Goal: Task Accomplishment & Management: Manage account settings

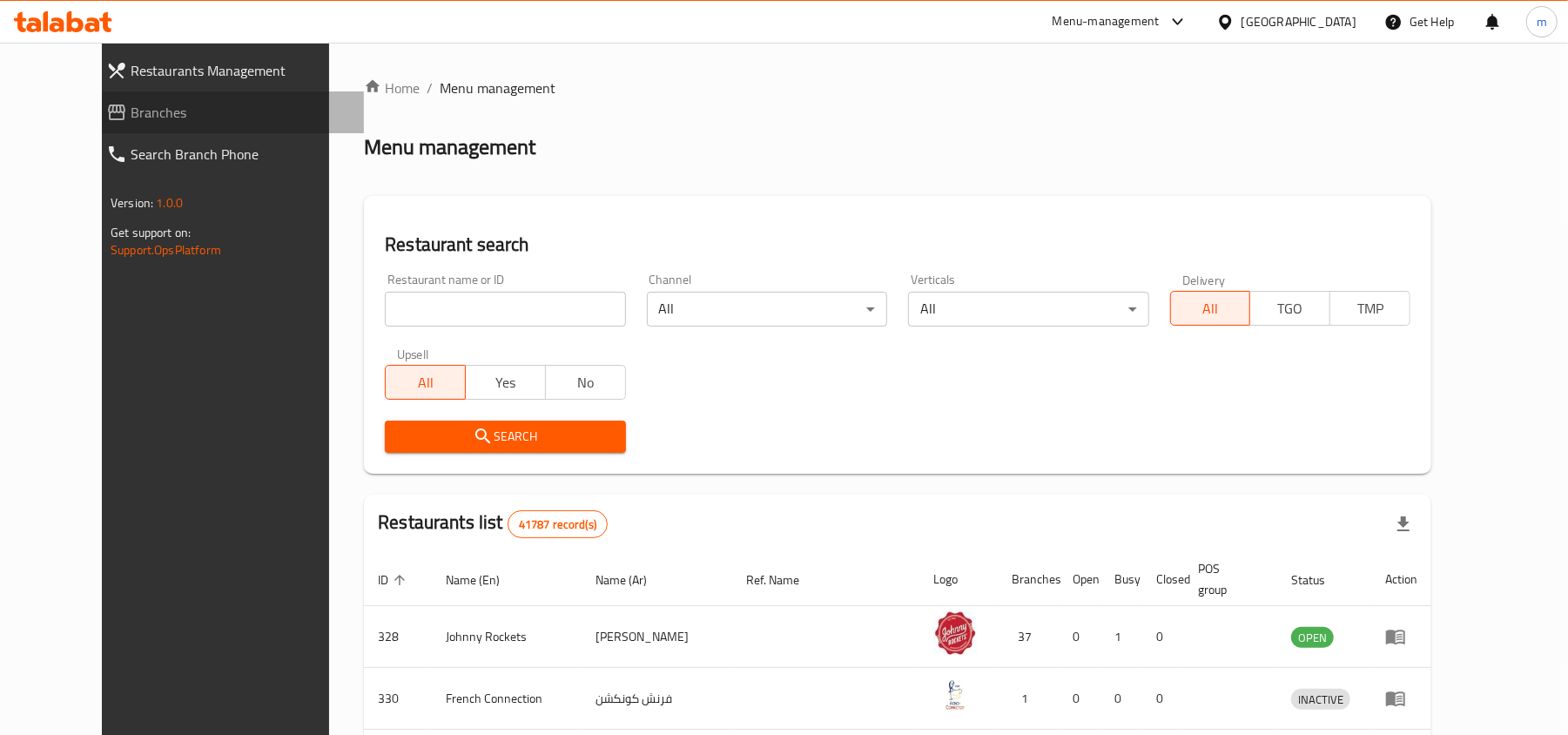
click at [130, 115] on span "Branches" at bounding box center [240, 113] width 220 height 21
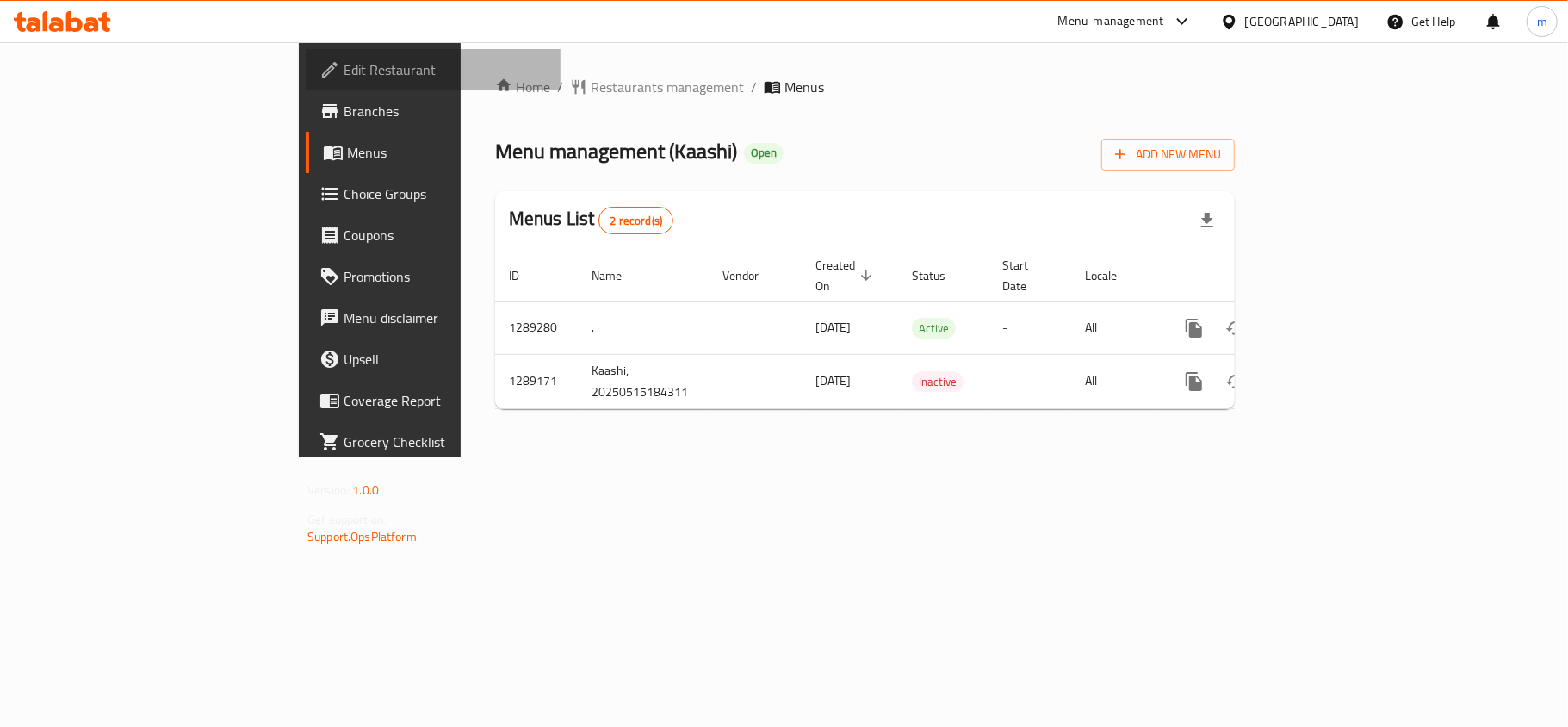
click at [343, 72] on span "Edit Restaurant" at bounding box center [445, 70] width 203 height 20
click at [305, 208] on link "Choice Groups" at bounding box center [433, 193] width 255 height 42
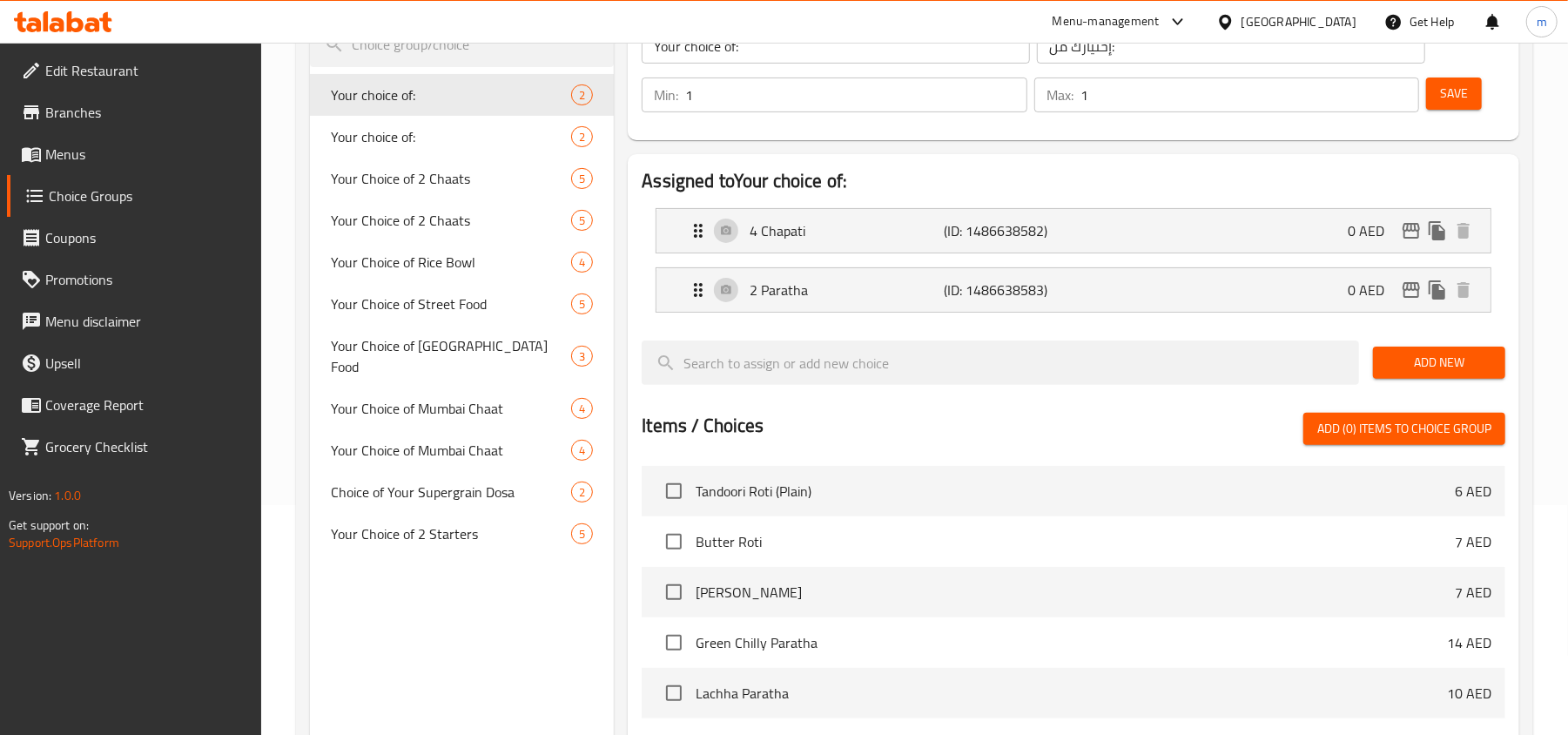
scroll to position [232, 0]
click at [416, 137] on span "Your choice of:" at bounding box center [425, 135] width 188 height 21
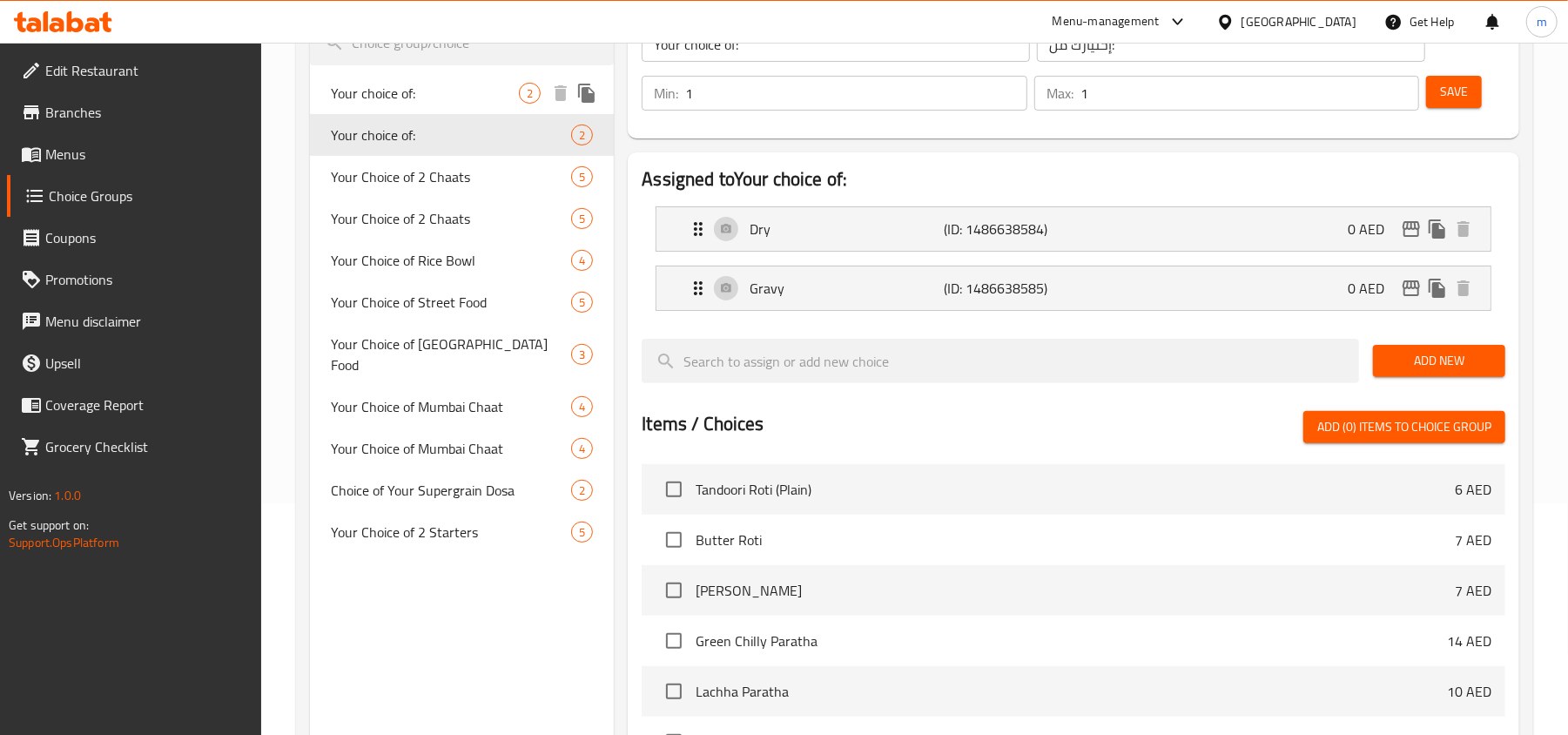
click at [437, 100] on span "Your choice of:" at bounding box center [425, 93] width 188 height 21
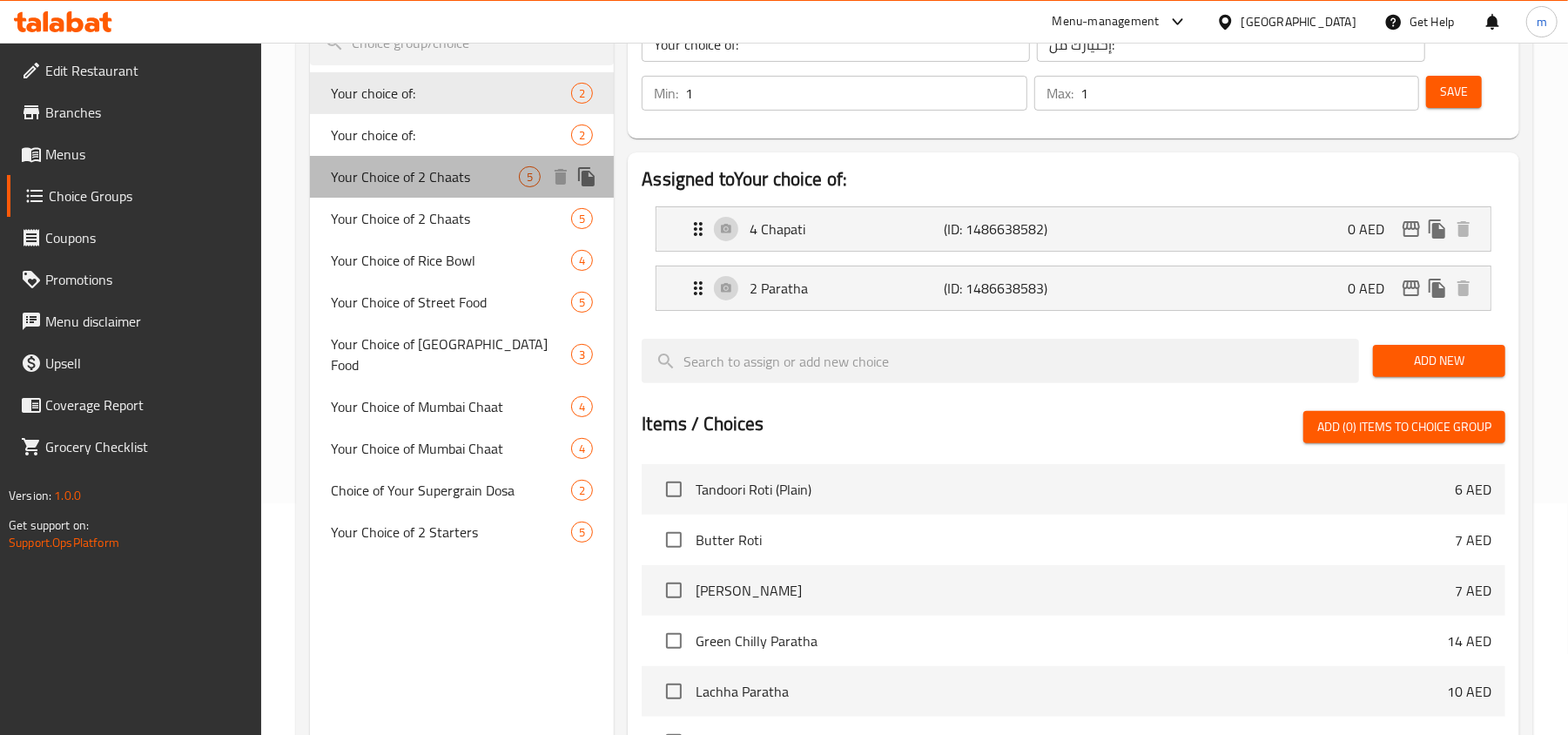
click at [437, 171] on span "Your Choice of 2 Chaats" at bounding box center [425, 176] width 188 height 21
type input "Your Choice of 2 Chaats"
type input "اختيارك من شاتين"
type input "2"
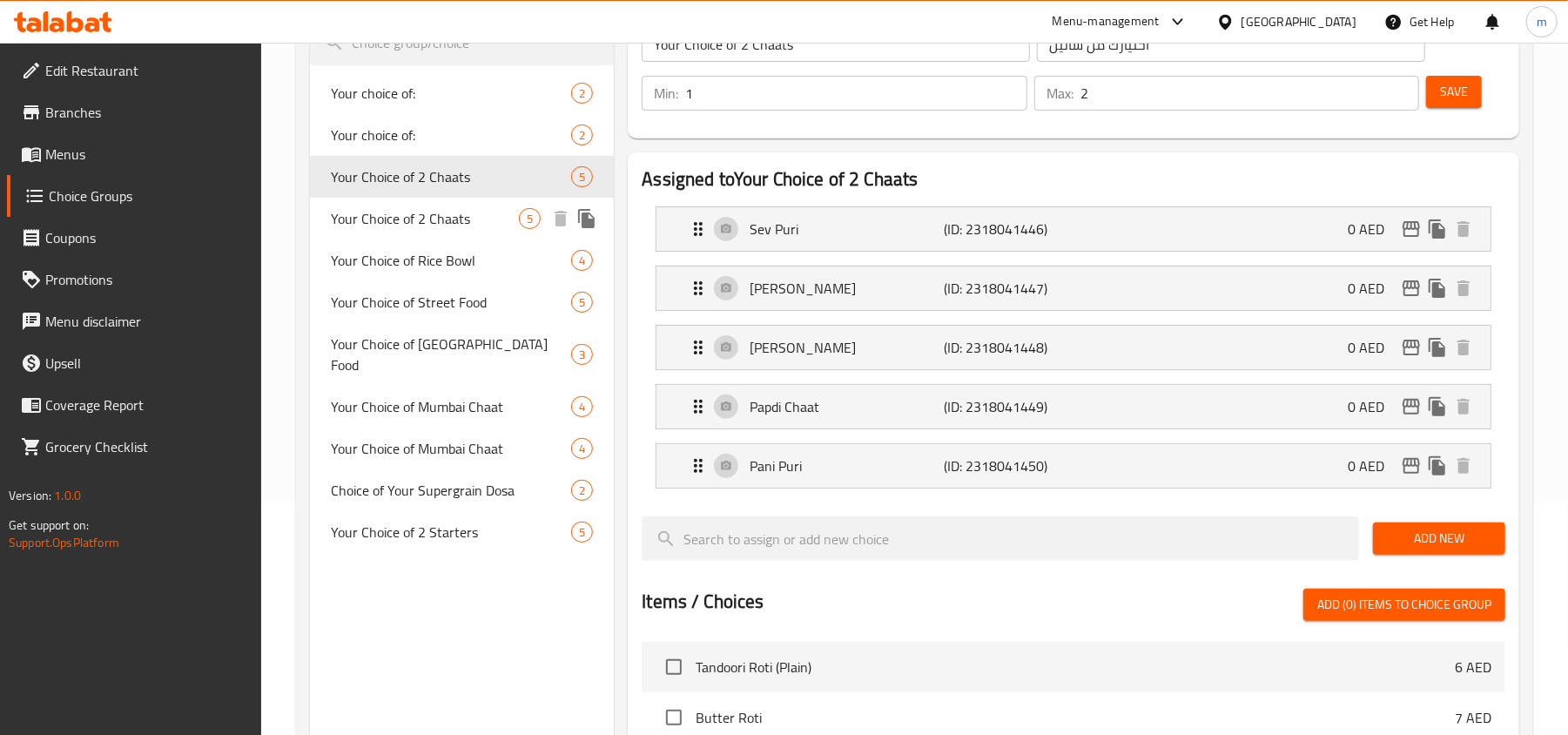
click at [434, 212] on span "Your Choice of 2 Chaats" at bounding box center [425, 219] width 188 height 21
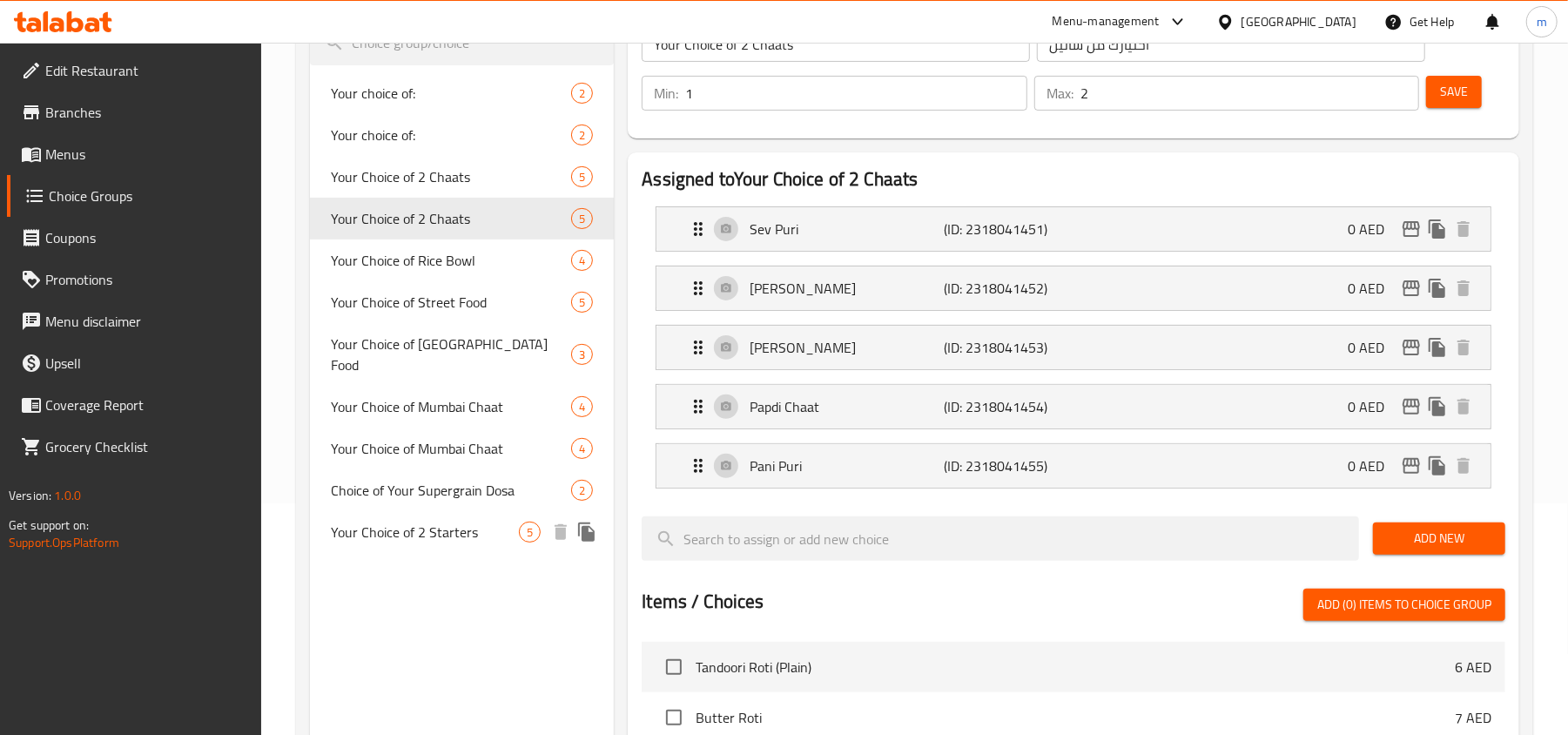
click at [432, 522] on span "Your Choice of 2 Starters" at bounding box center [425, 532] width 188 height 21
type input "Your Choice of 2 Starters"
type input "اختر مقبلتين حسب رغبتك"
type input "2"
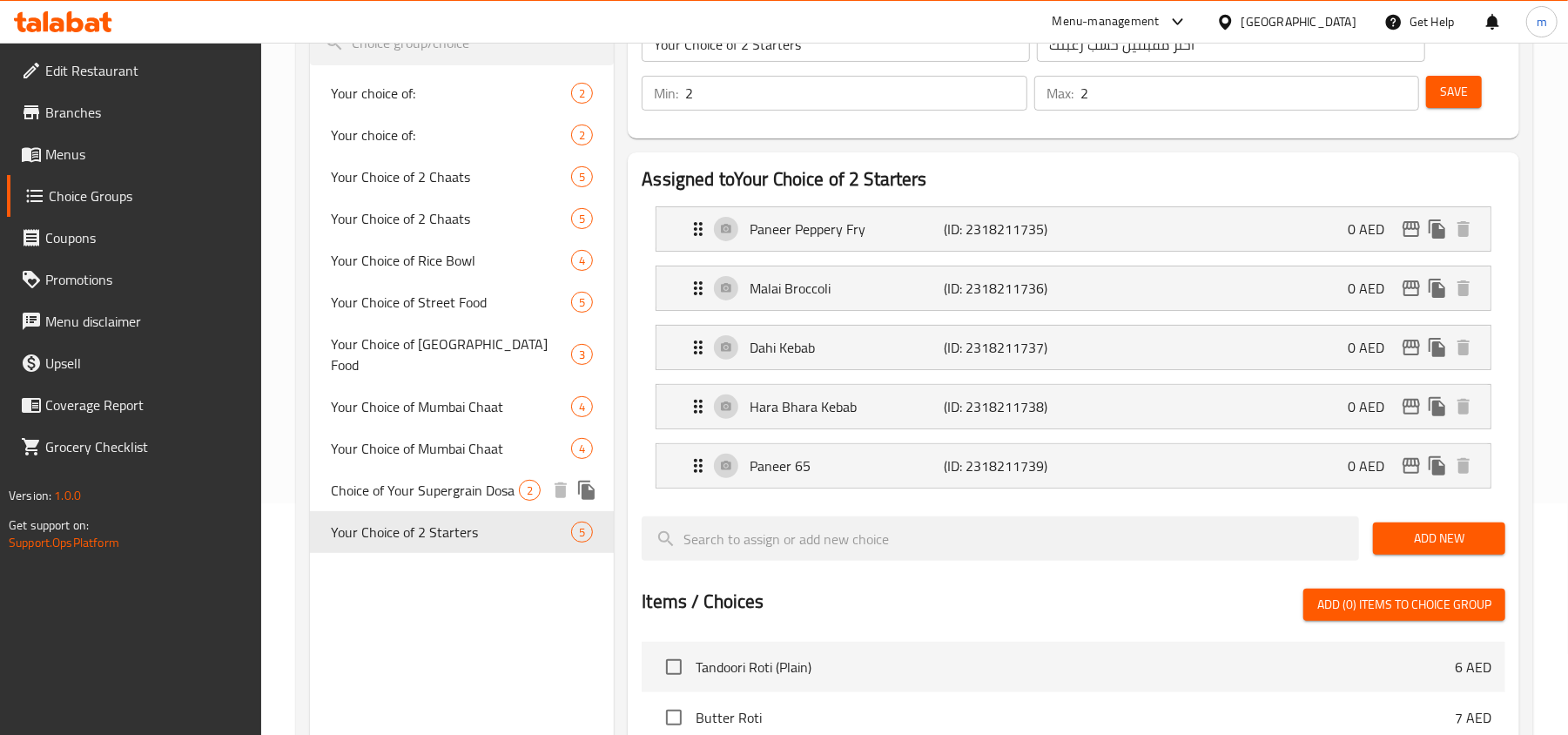
click at [461, 480] on span "Choice of Your Supergrain Dosa" at bounding box center [425, 490] width 188 height 21
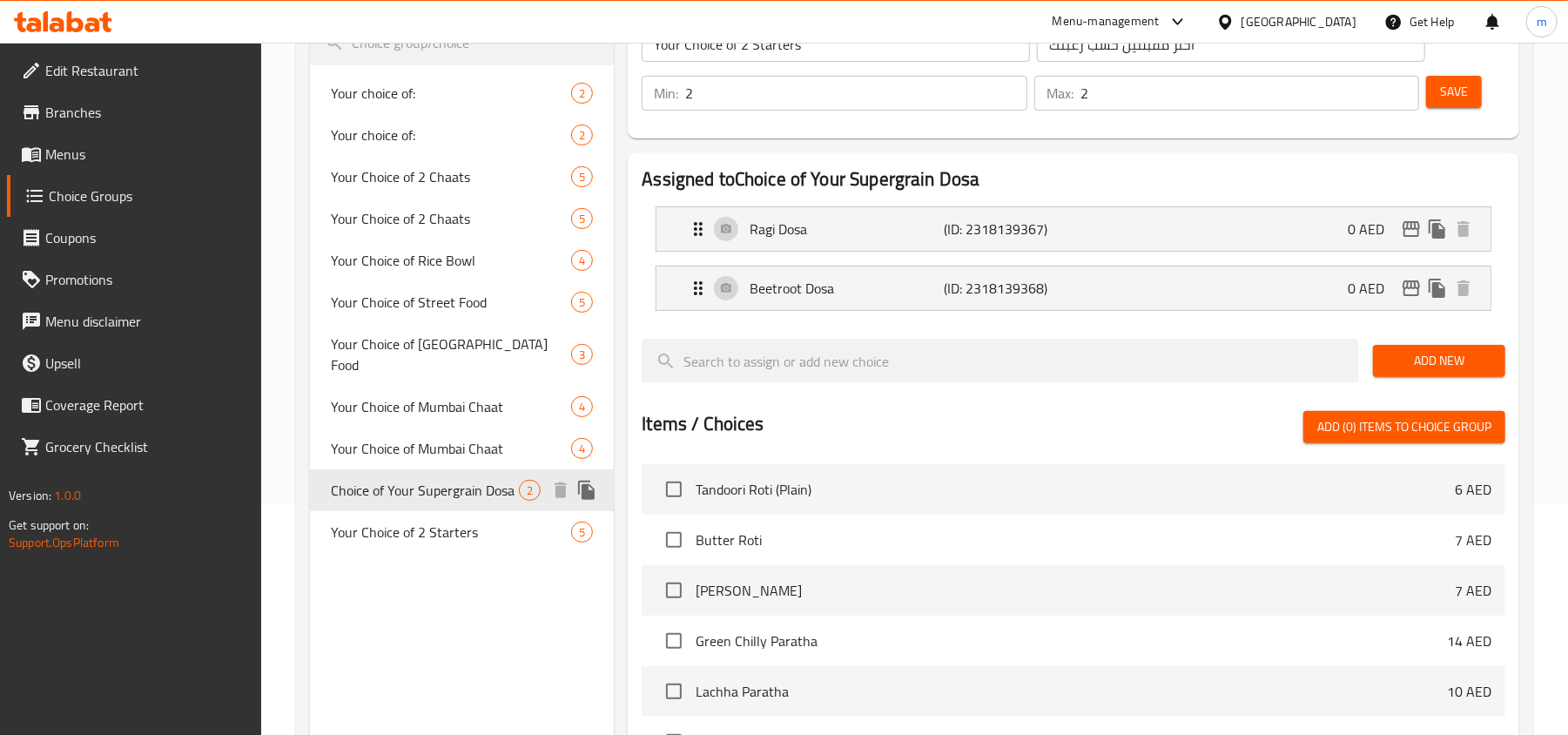
type input "Choice of Your Supergrain Dosa"
type input "اختر نوع دوسا الحبوب الفائقة الذي تفضله"
type input "1"
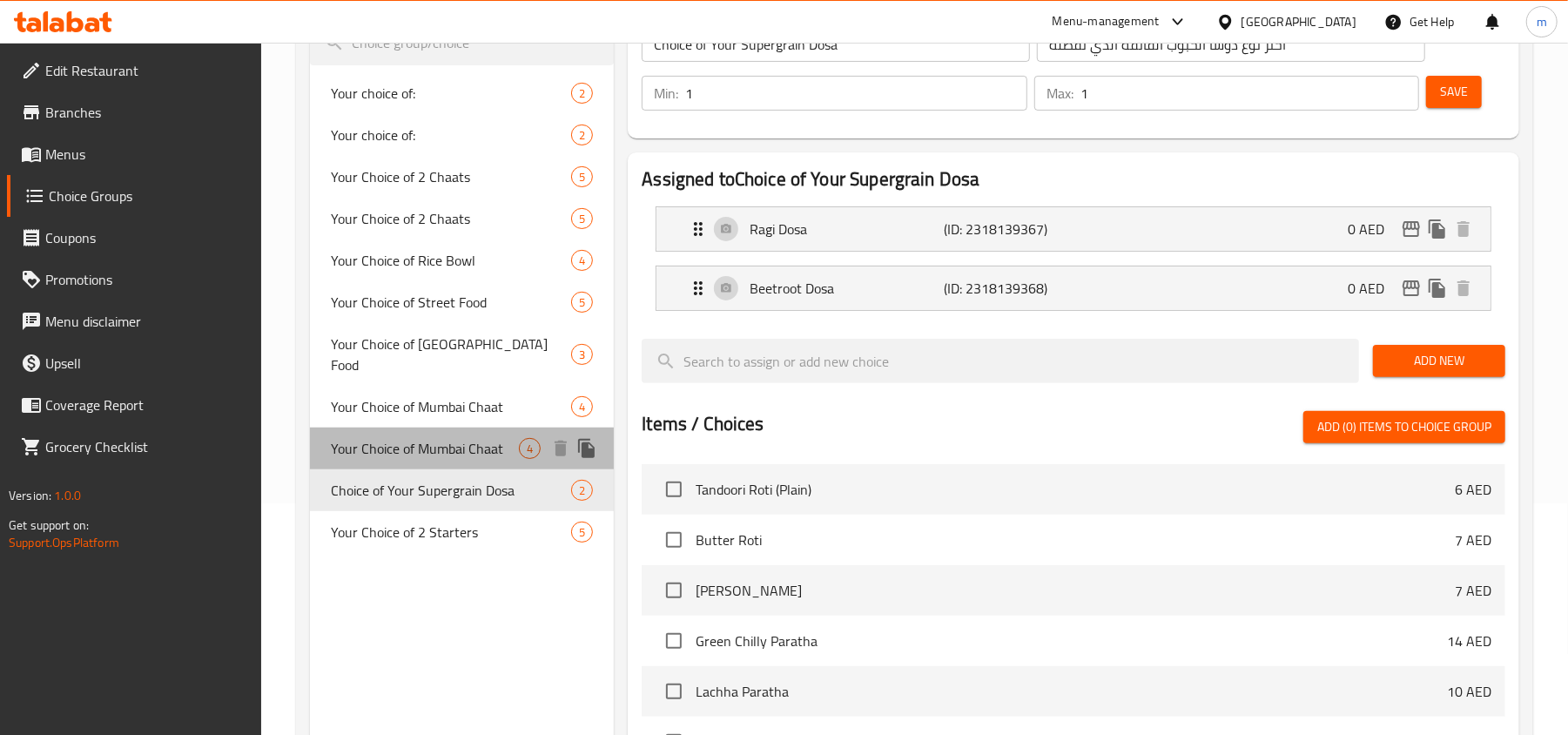
click at [449, 438] on span "Your Choice of Mumbai Chaat" at bounding box center [425, 449] width 188 height 21
type input "Your Choice of Mumbai Chaat"
type input "اختر من بين أطباق شات مومباي"
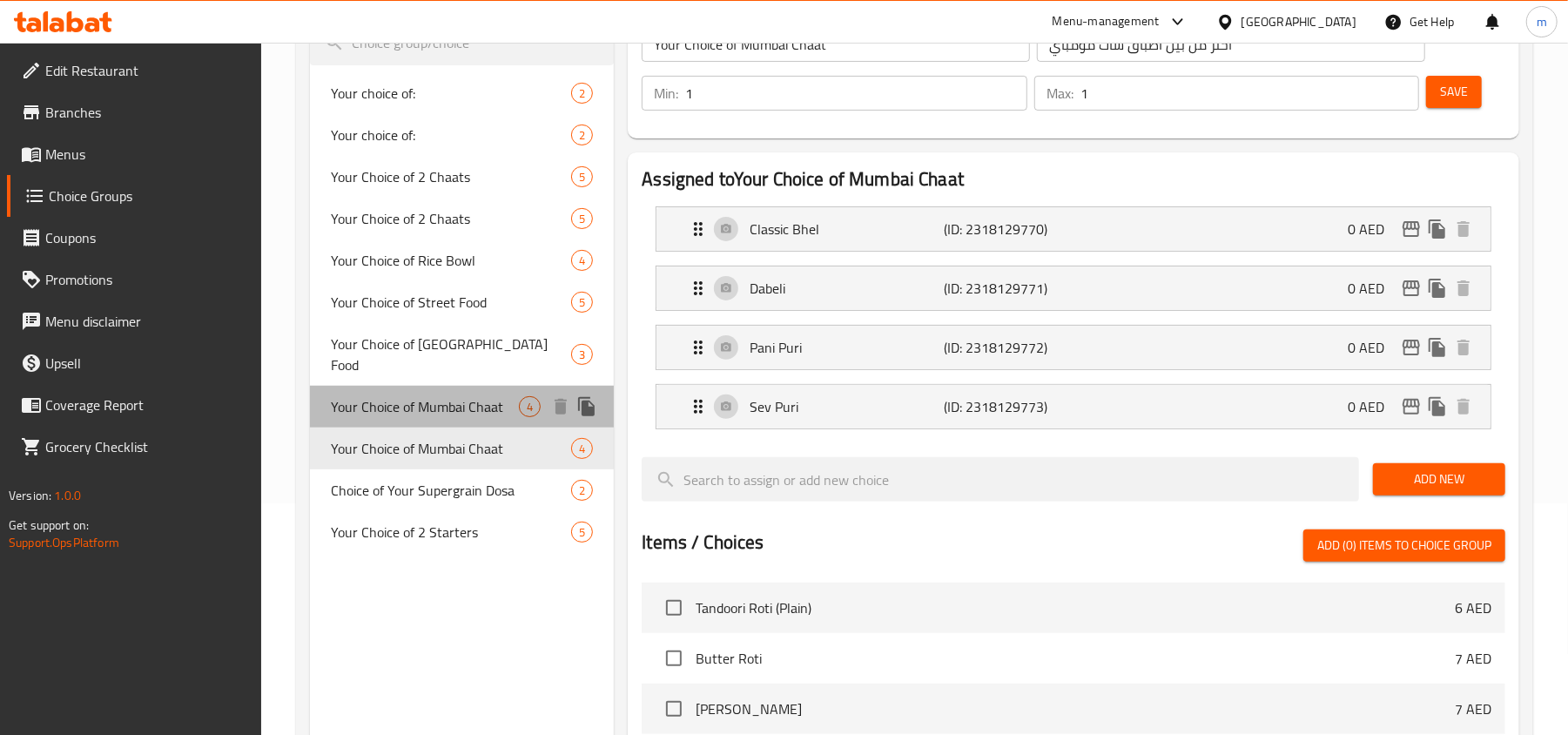
click at [449, 396] on span "Your Choice of Mumbai Chaat" at bounding box center [425, 406] width 188 height 21
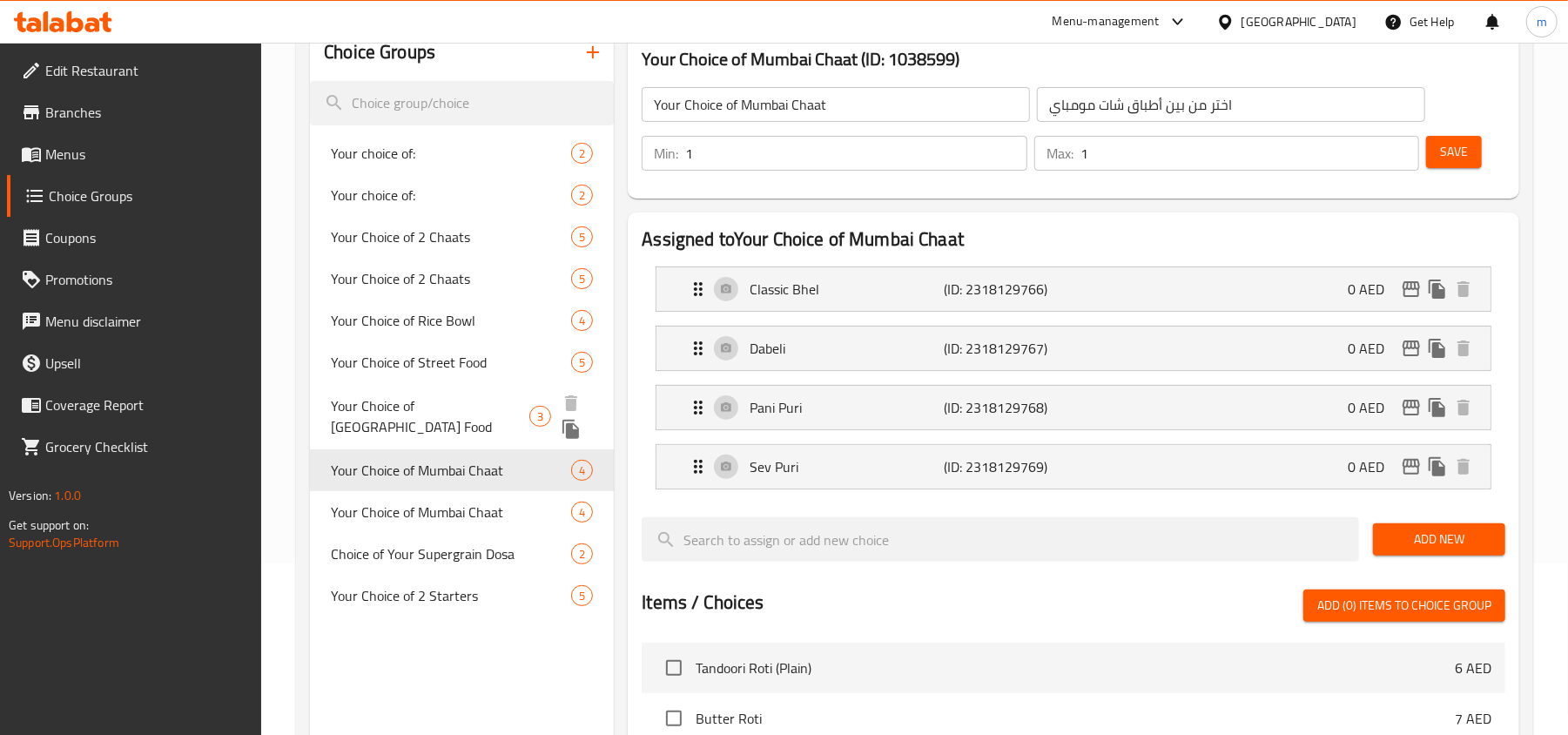
scroll to position [115, 0]
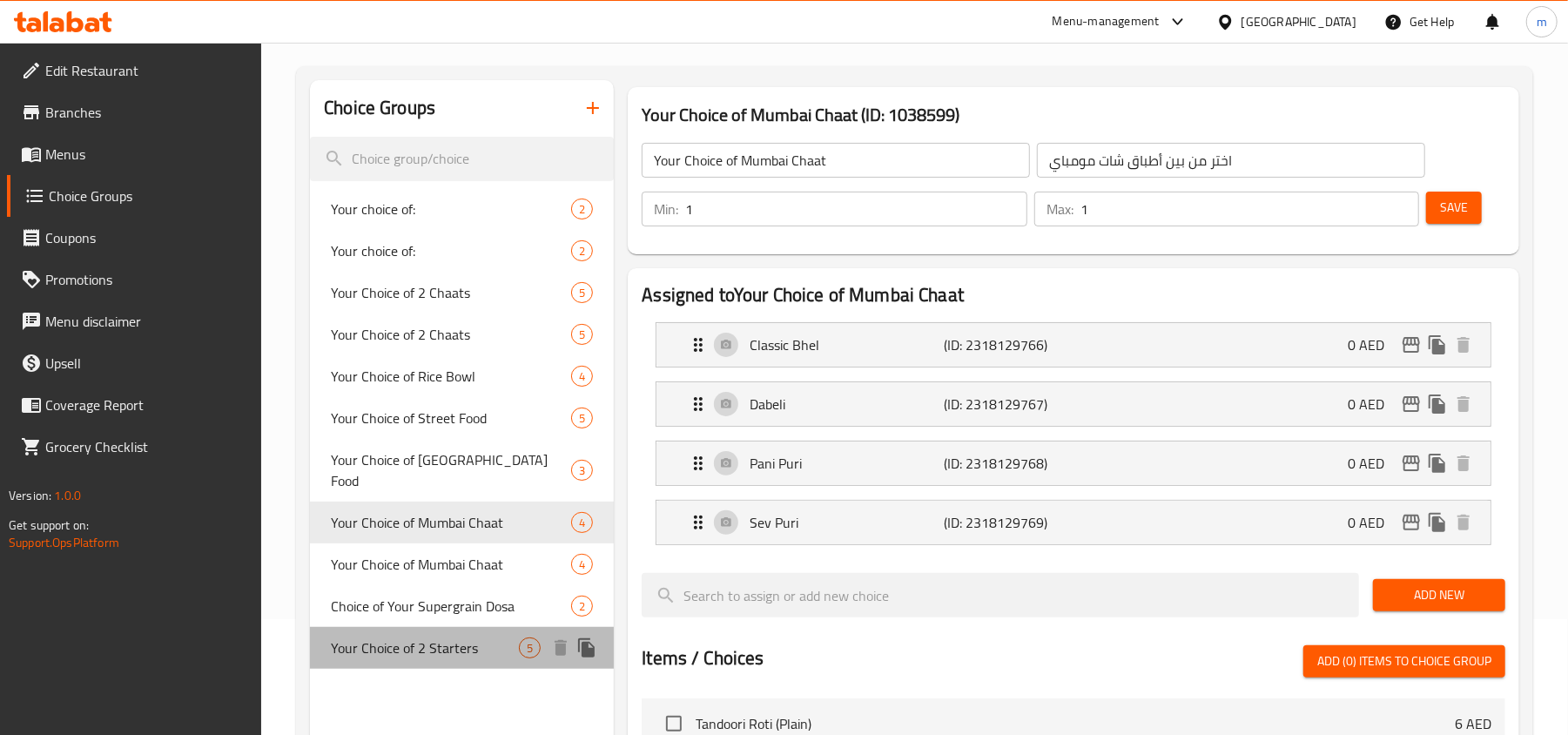
click at [434, 637] on span "Your Choice of 2 Starters" at bounding box center [425, 648] width 188 height 21
type input "Your Choice of 2 Starters"
type input "اختر مقبلتين حسب رغبتك"
type input "2"
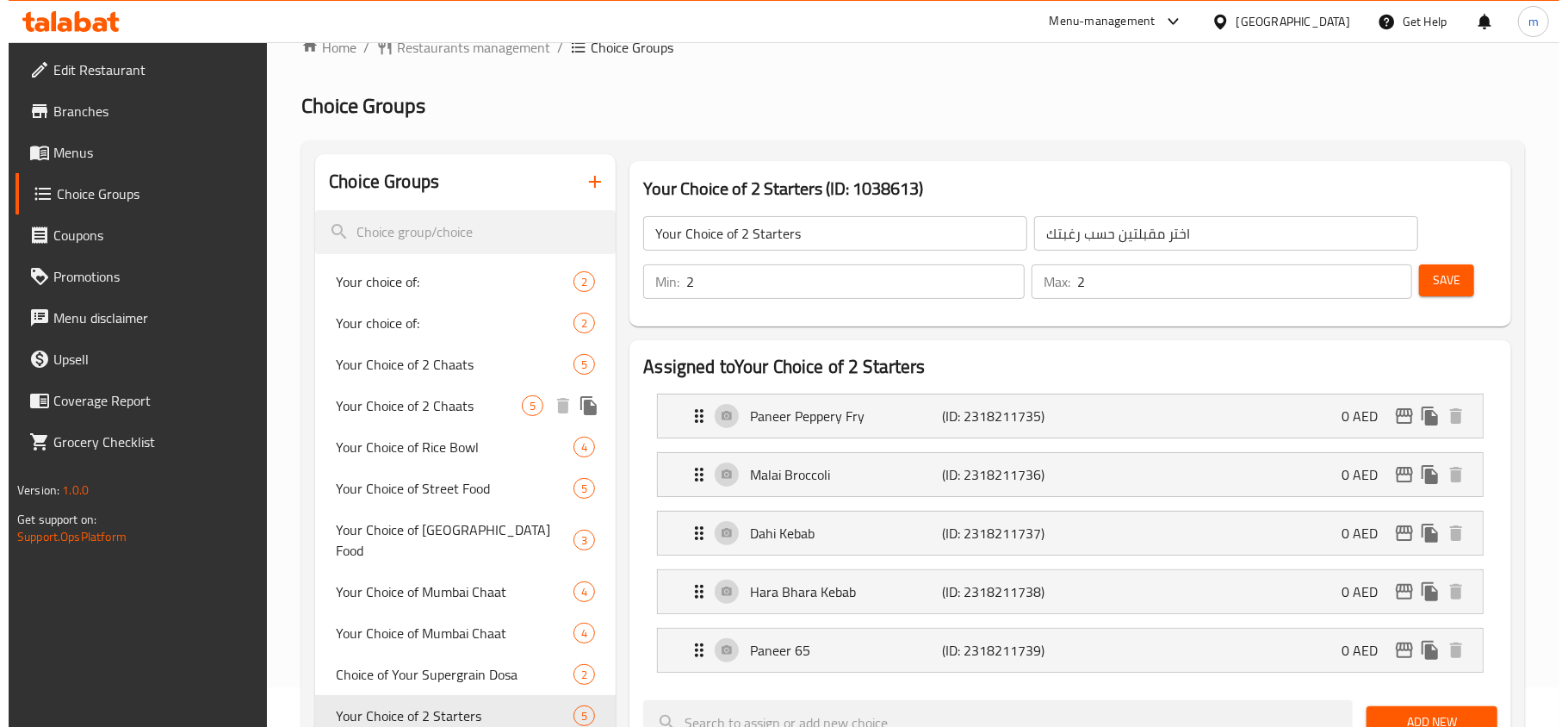
scroll to position [0, 0]
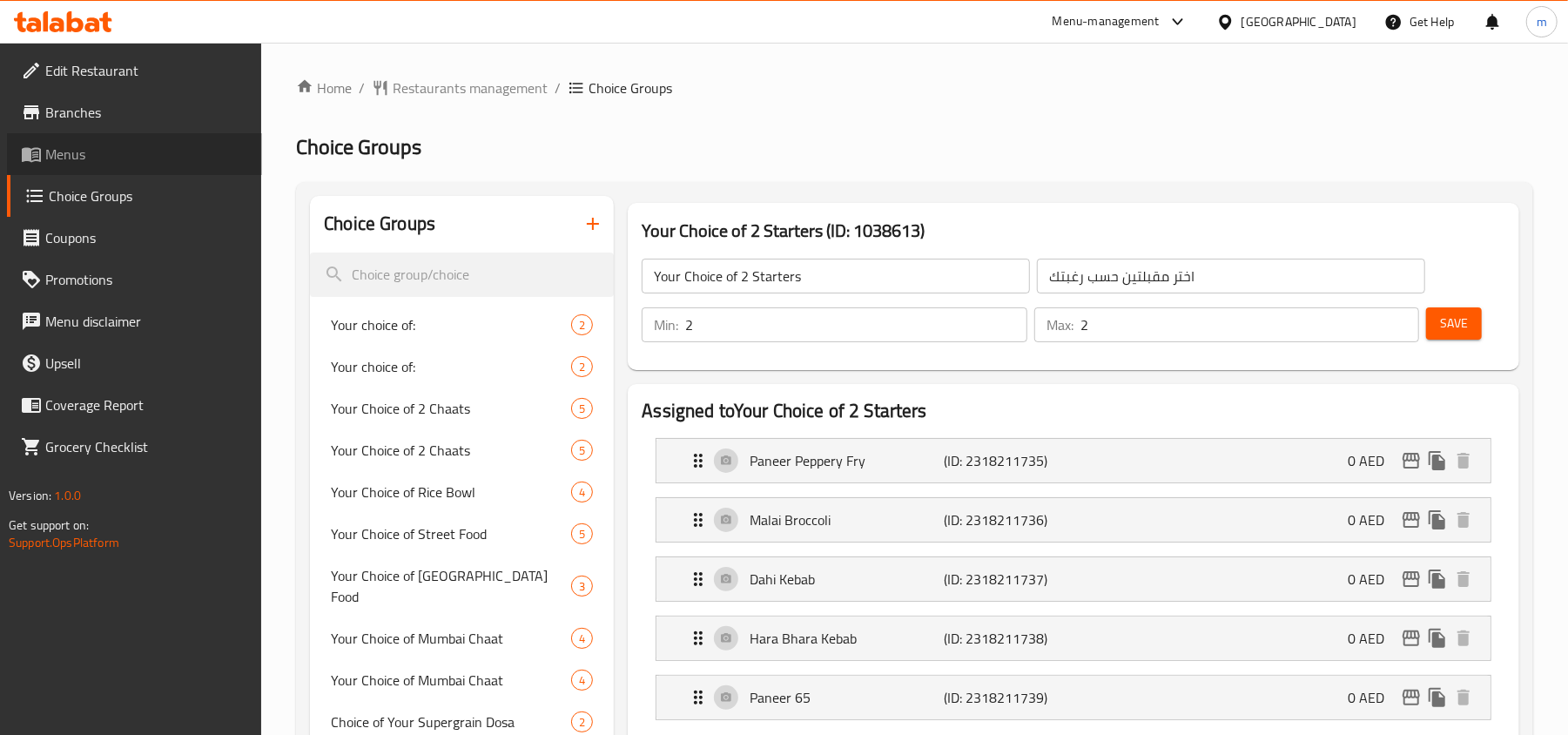
click at [56, 153] on span "Menus" at bounding box center [146, 154] width 203 height 21
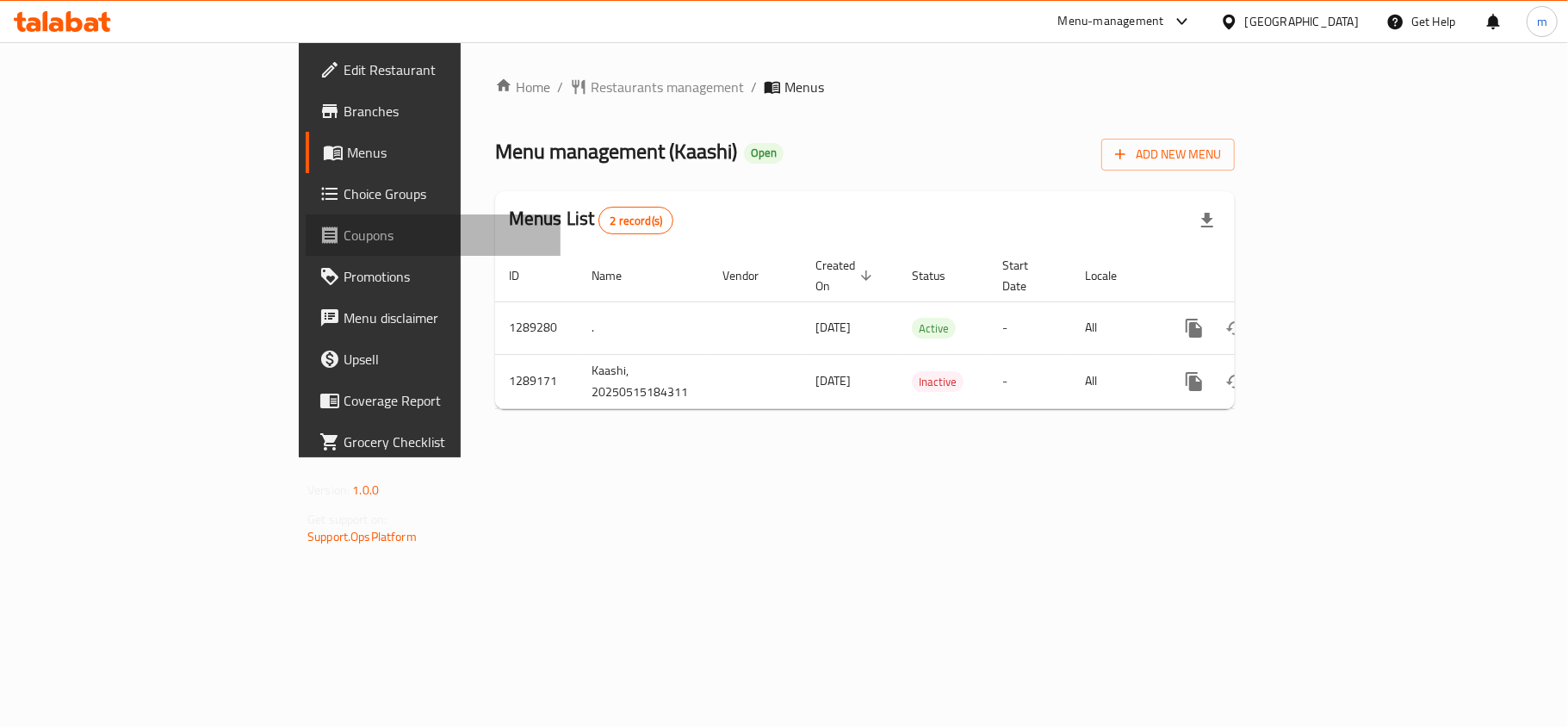
click at [343, 229] on span "Coupons" at bounding box center [445, 235] width 203 height 20
click at [343, 193] on span "Choice Groups" at bounding box center [445, 194] width 203 height 20
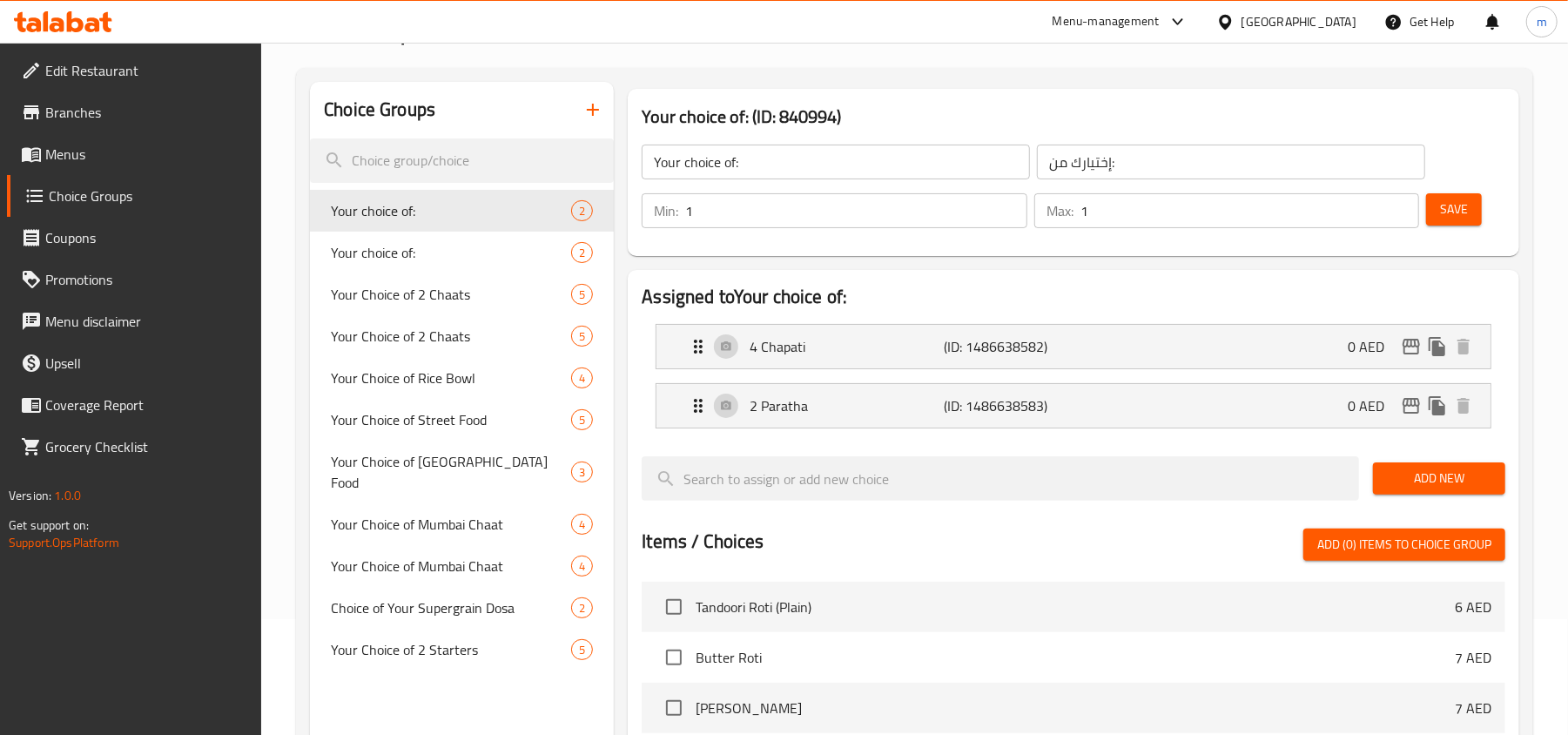
scroll to position [232, 0]
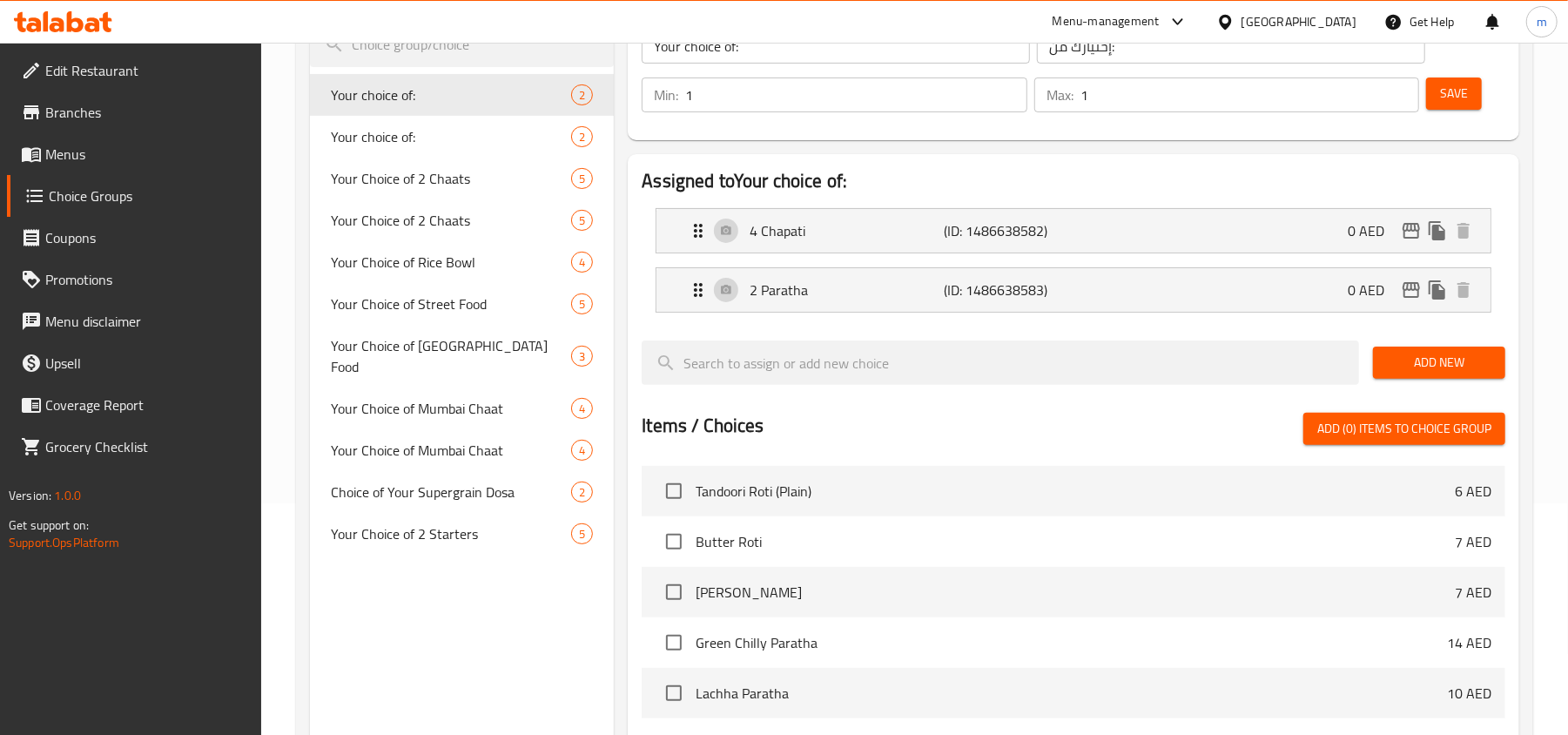
click at [57, 24] on icon at bounding box center [57, 25] width 15 height 15
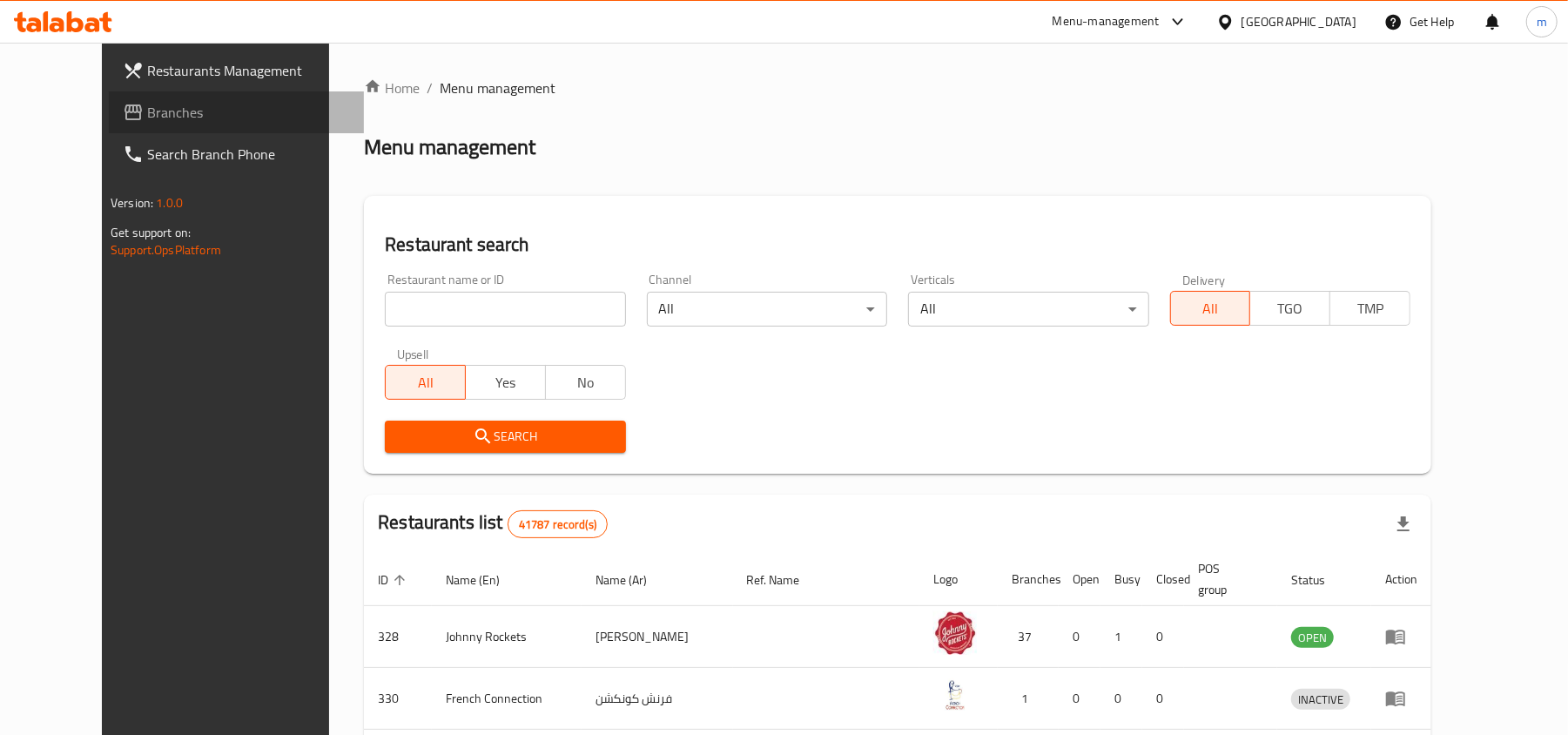
click at [147, 115] on span "Branches" at bounding box center [249, 113] width 203 height 21
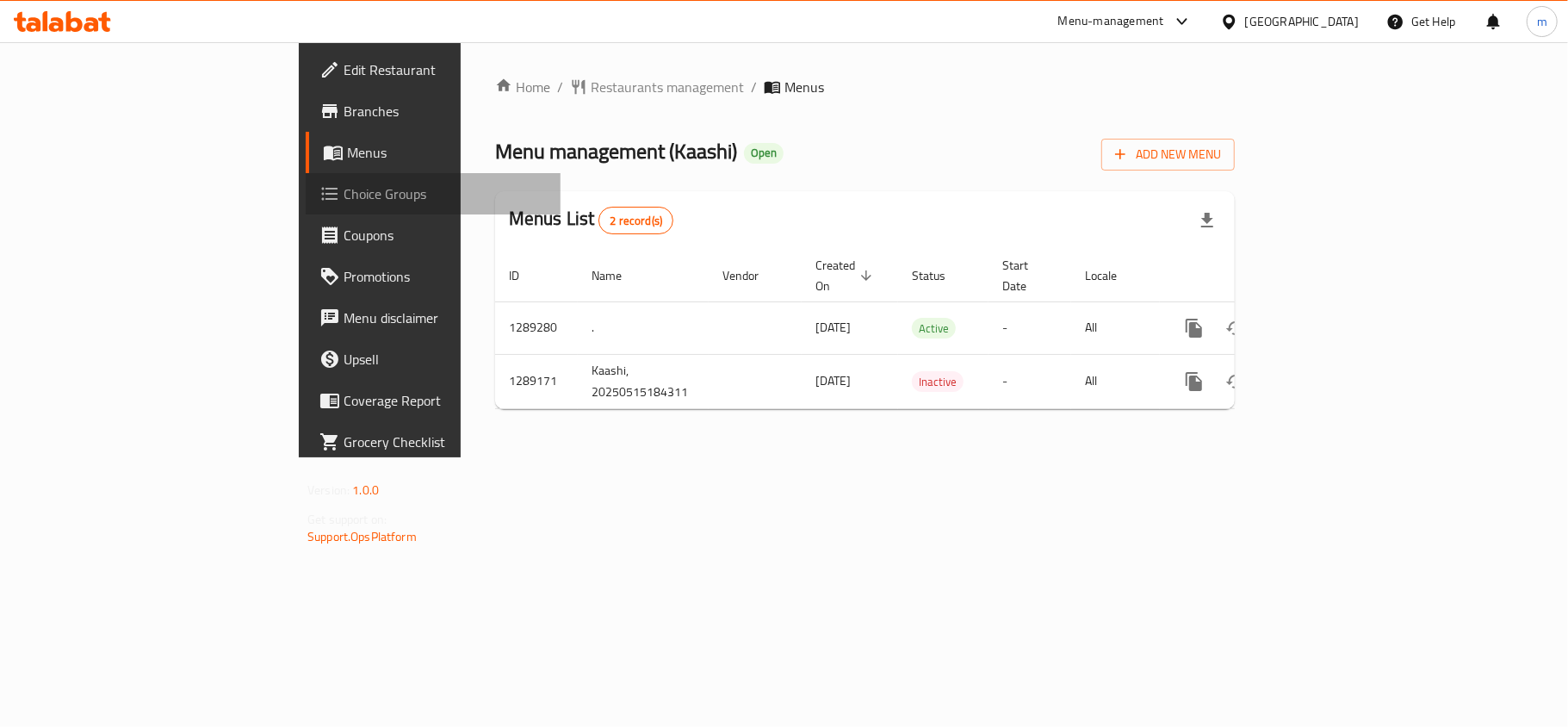
click at [343, 201] on span "Choice Groups" at bounding box center [445, 194] width 203 height 20
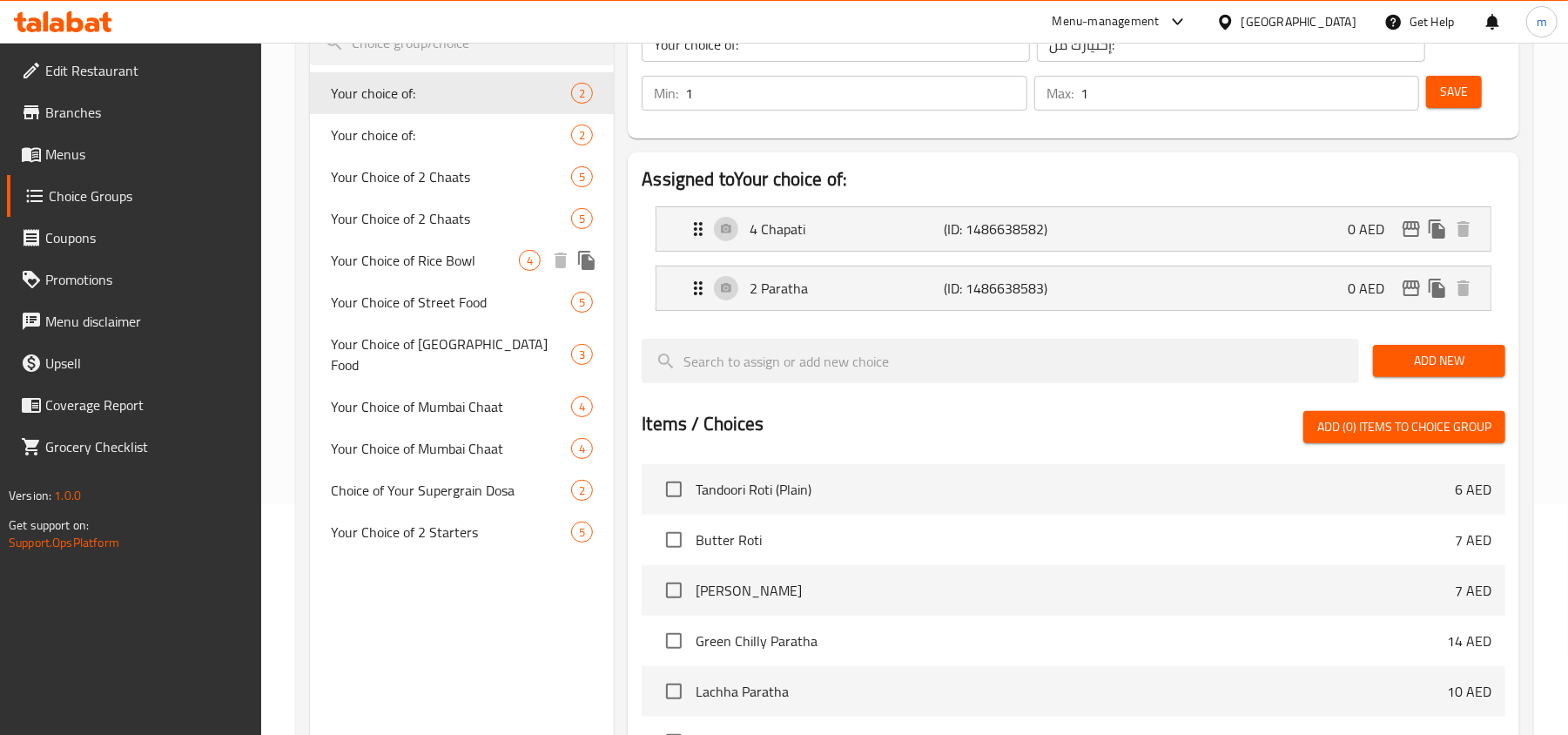
scroll to position [115, 0]
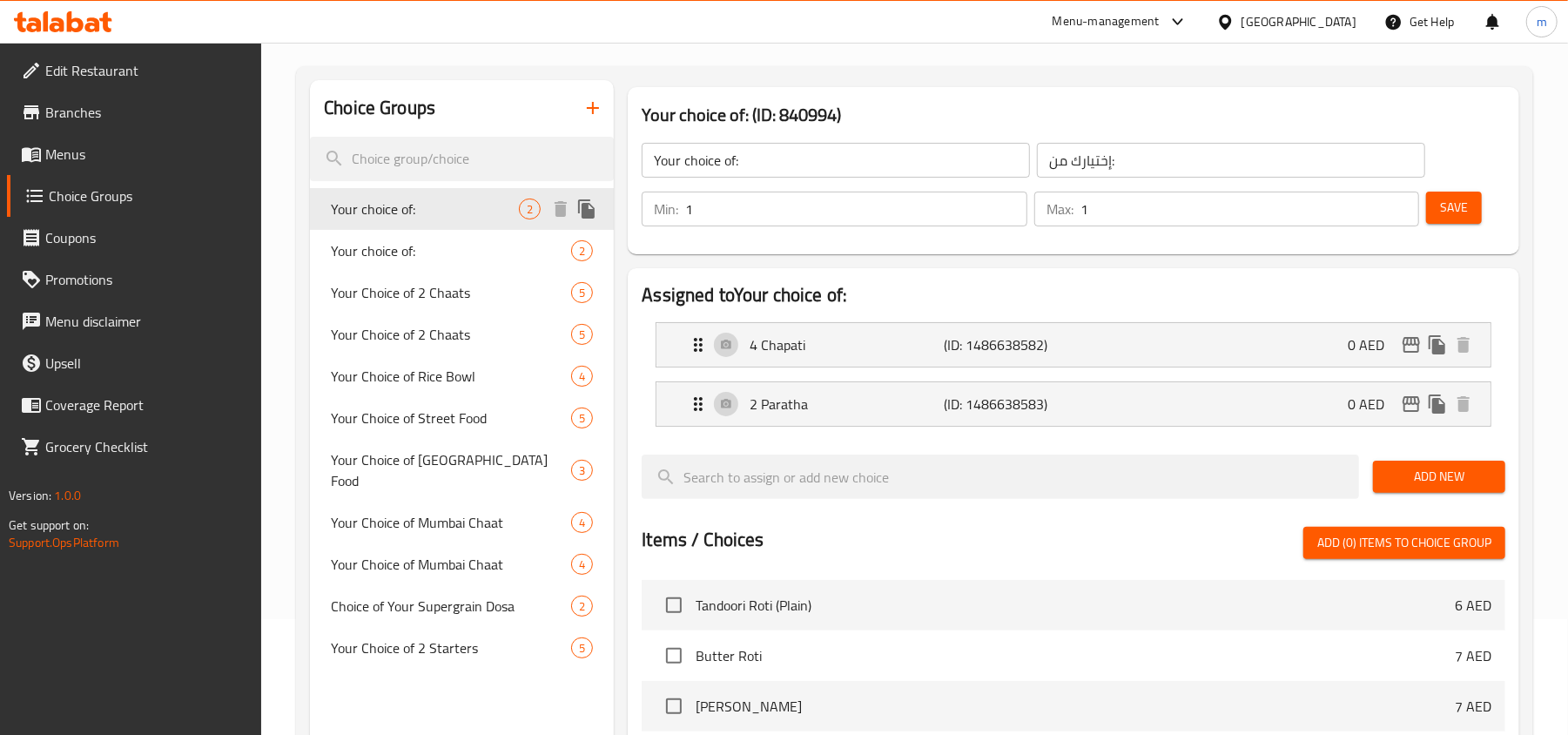
click at [433, 217] on span "Your choice of:" at bounding box center [425, 209] width 188 height 21
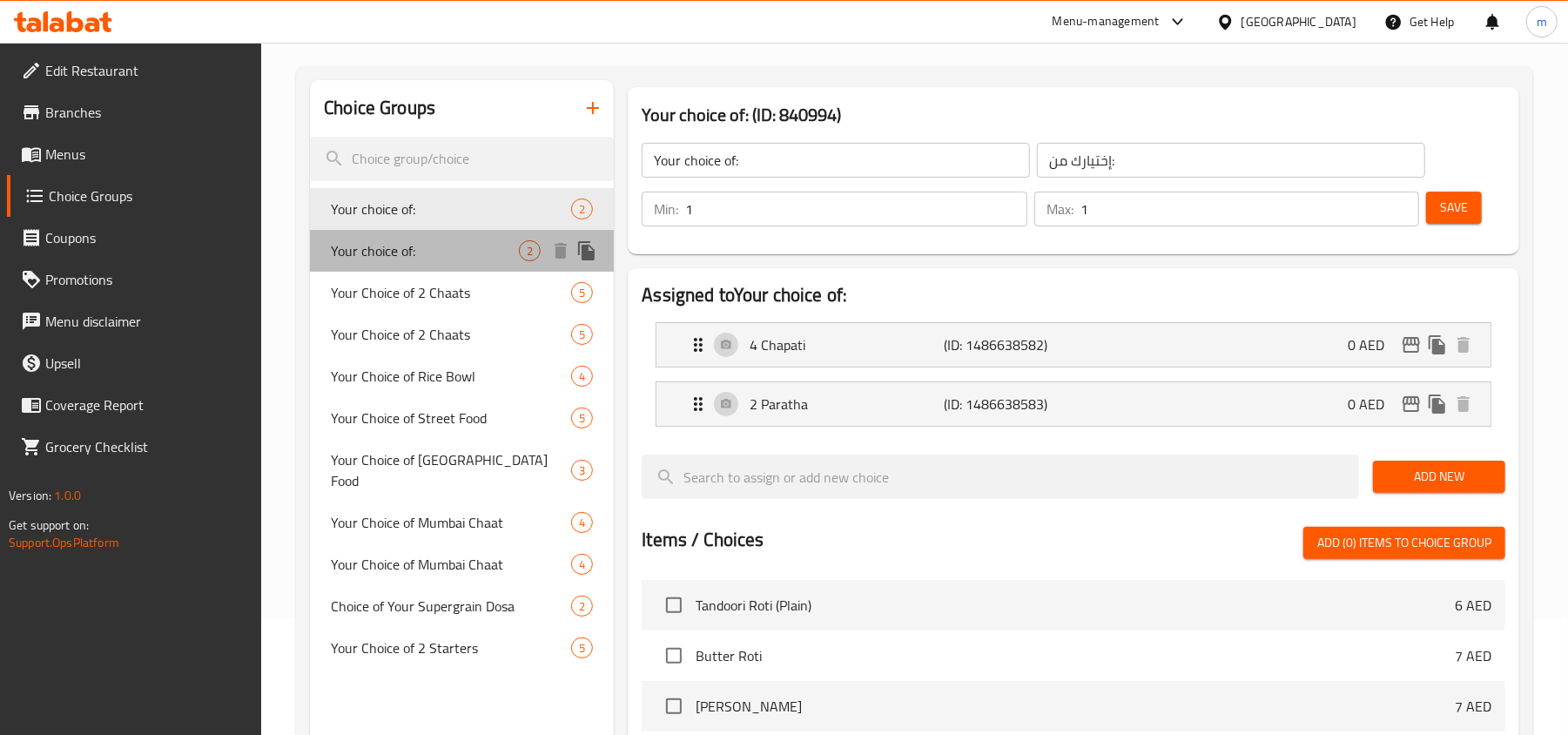
click at [432, 253] on span "Your choice of:" at bounding box center [425, 251] width 188 height 21
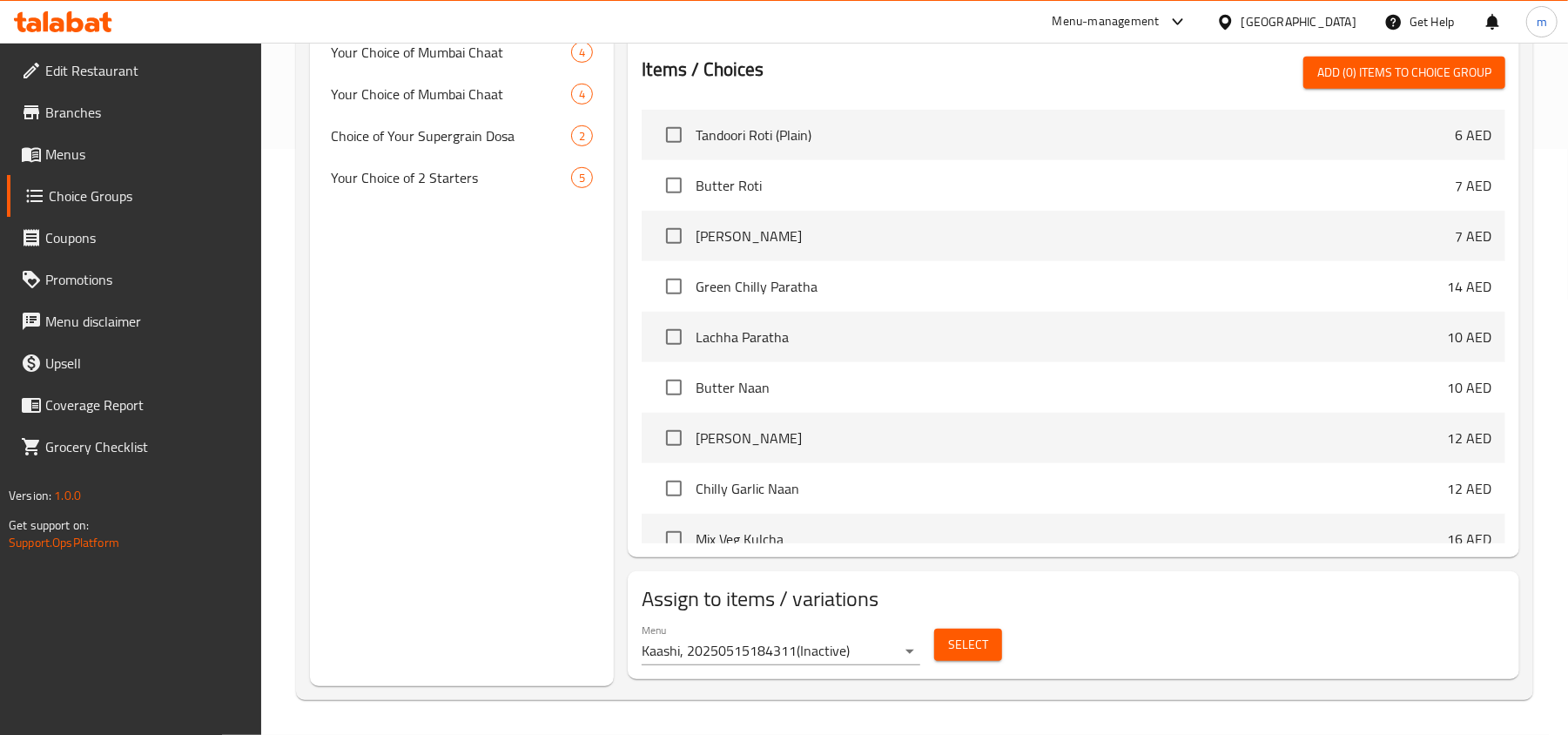
scroll to position [0, 0]
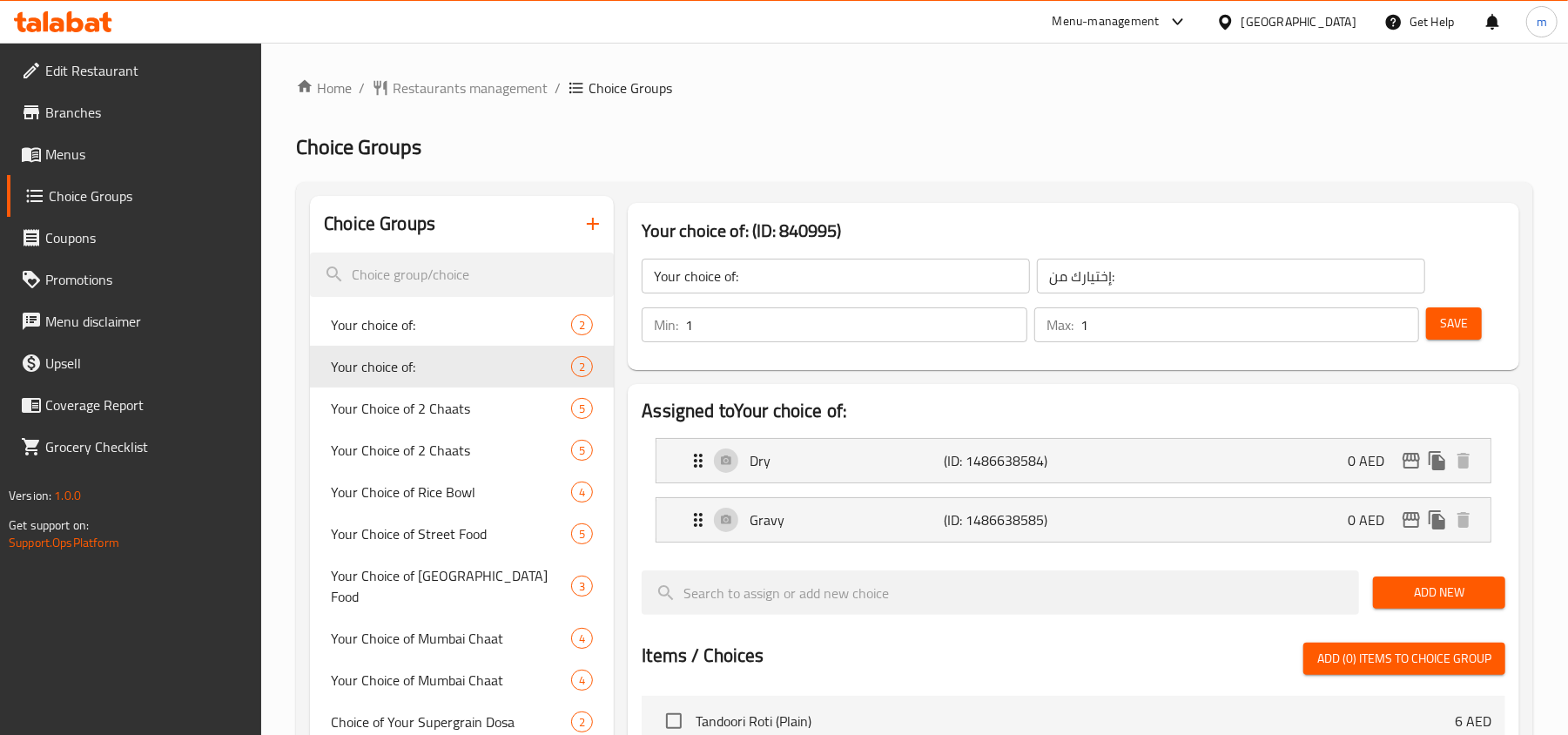
click at [1269, 26] on div "United Arab Emirates" at bounding box center [1299, 22] width 114 height 19
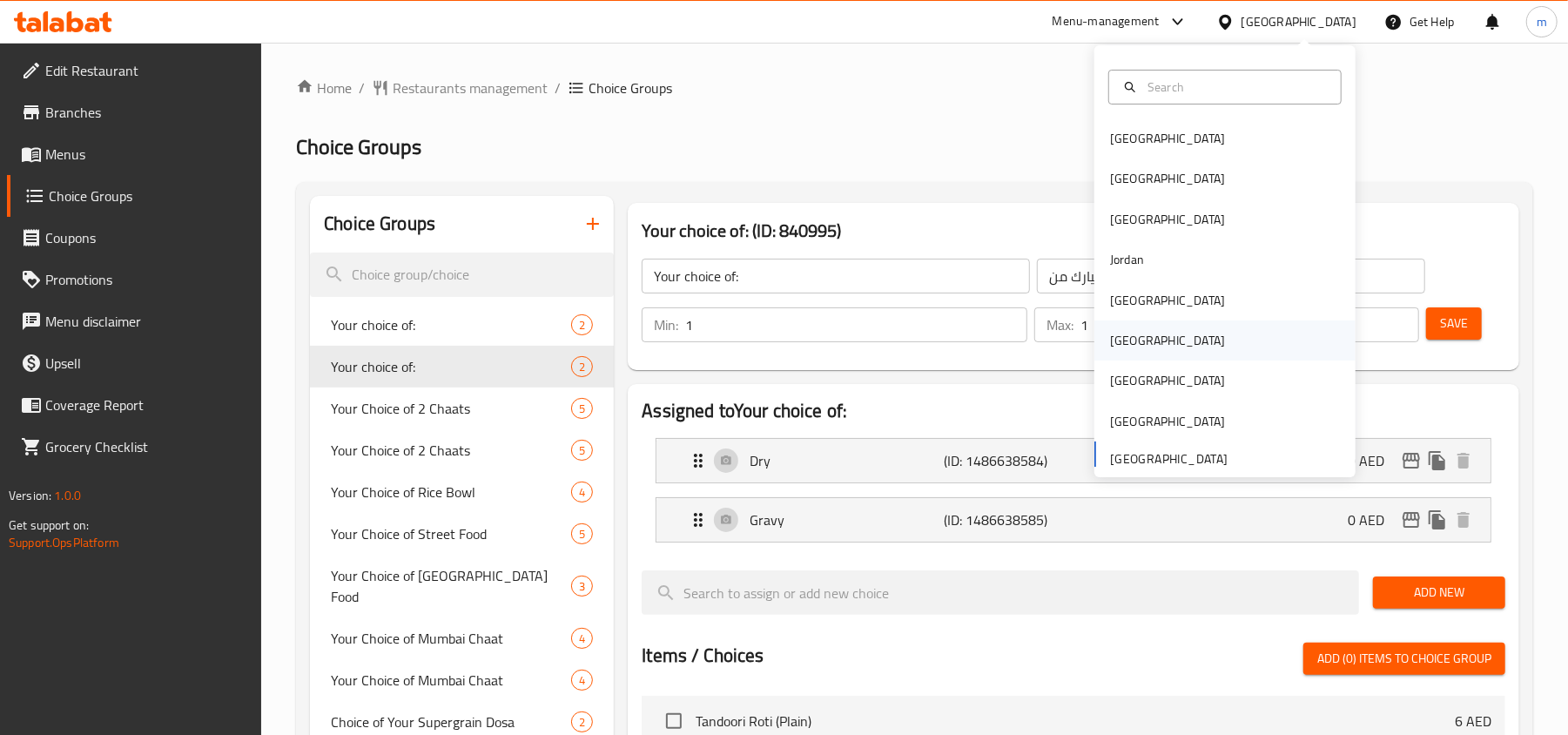
click at [1128, 332] on div "[GEOGRAPHIC_DATA]" at bounding box center [1167, 340] width 143 height 40
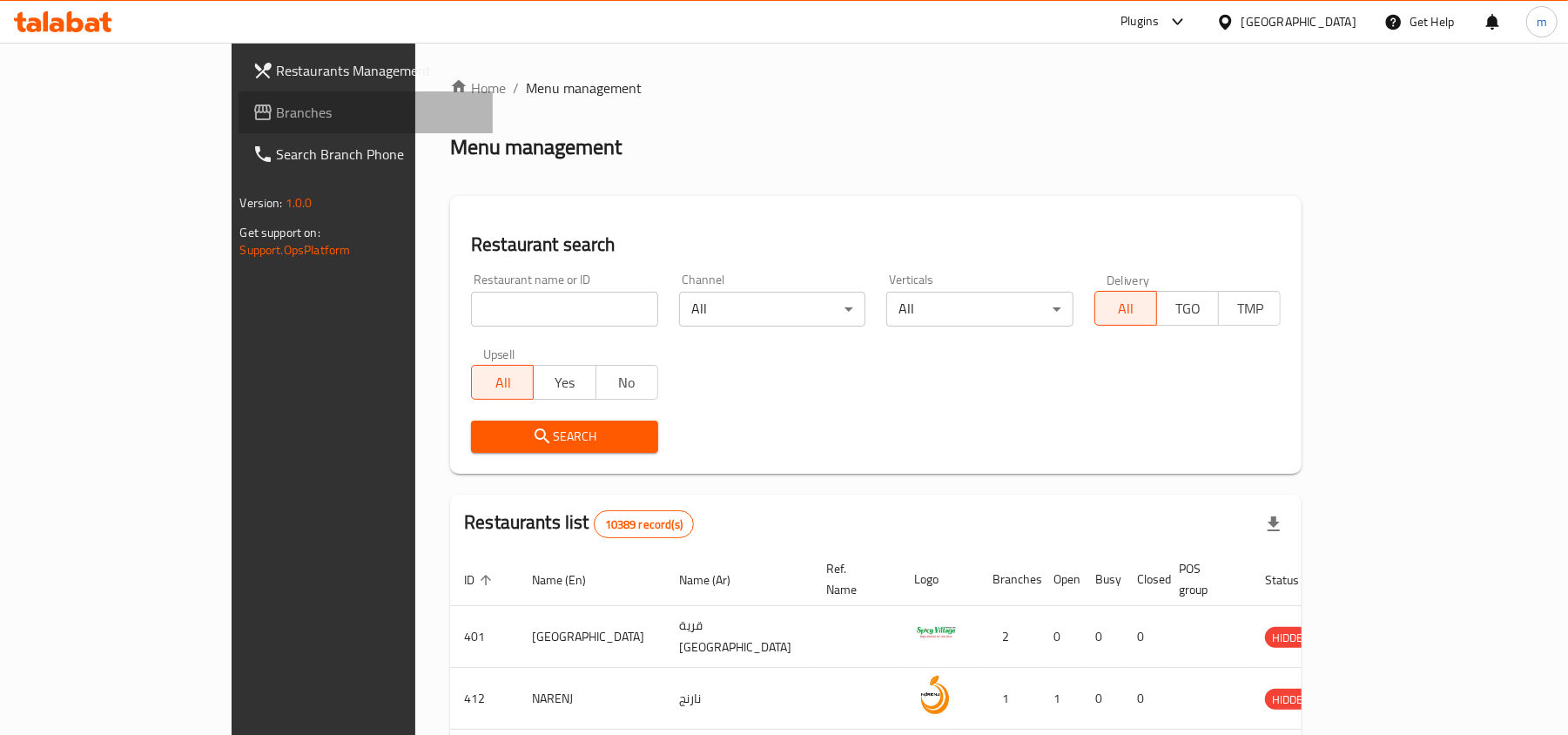
click at [252, 106] on span at bounding box center [265, 113] width 24 height 21
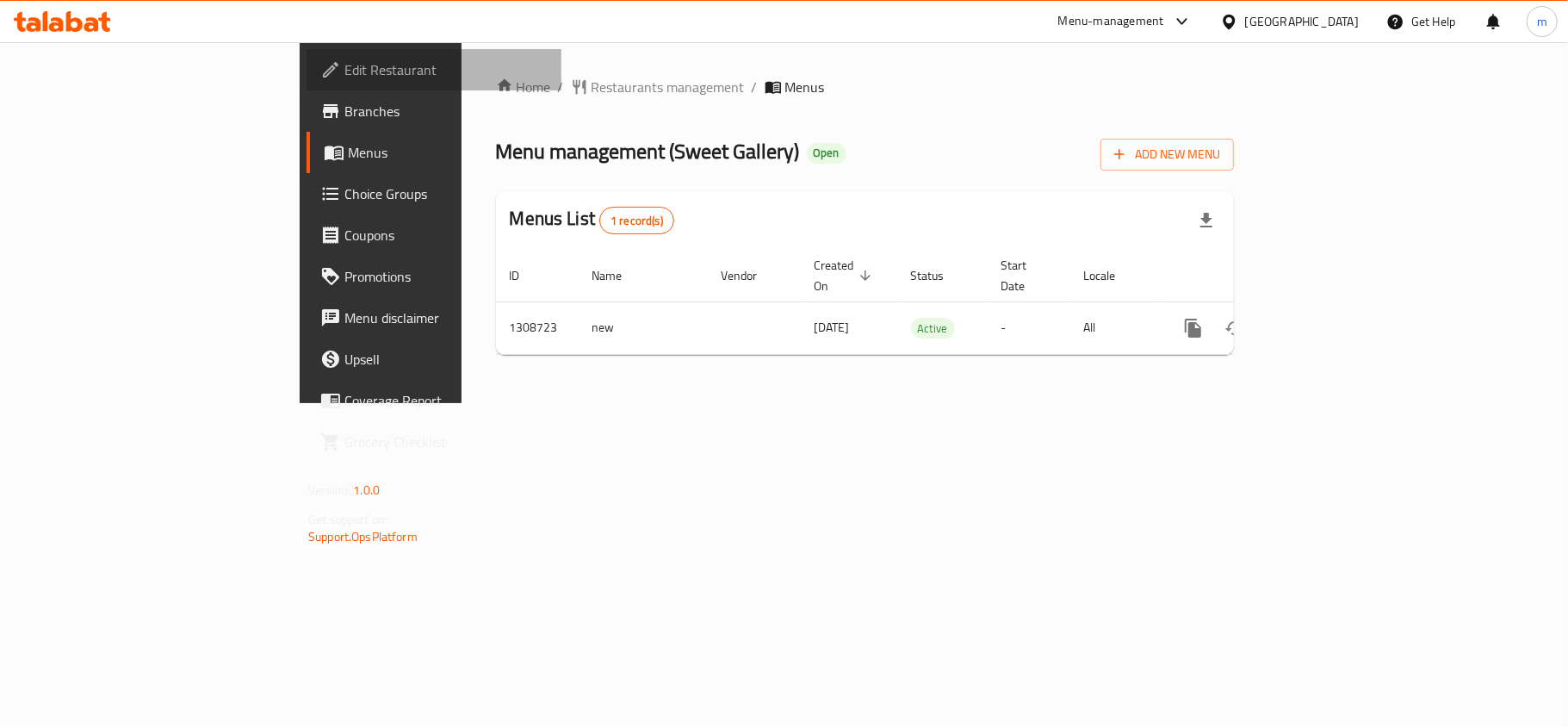
click at [344, 67] on span "Edit Restaurant" at bounding box center [446, 70] width 203 height 20
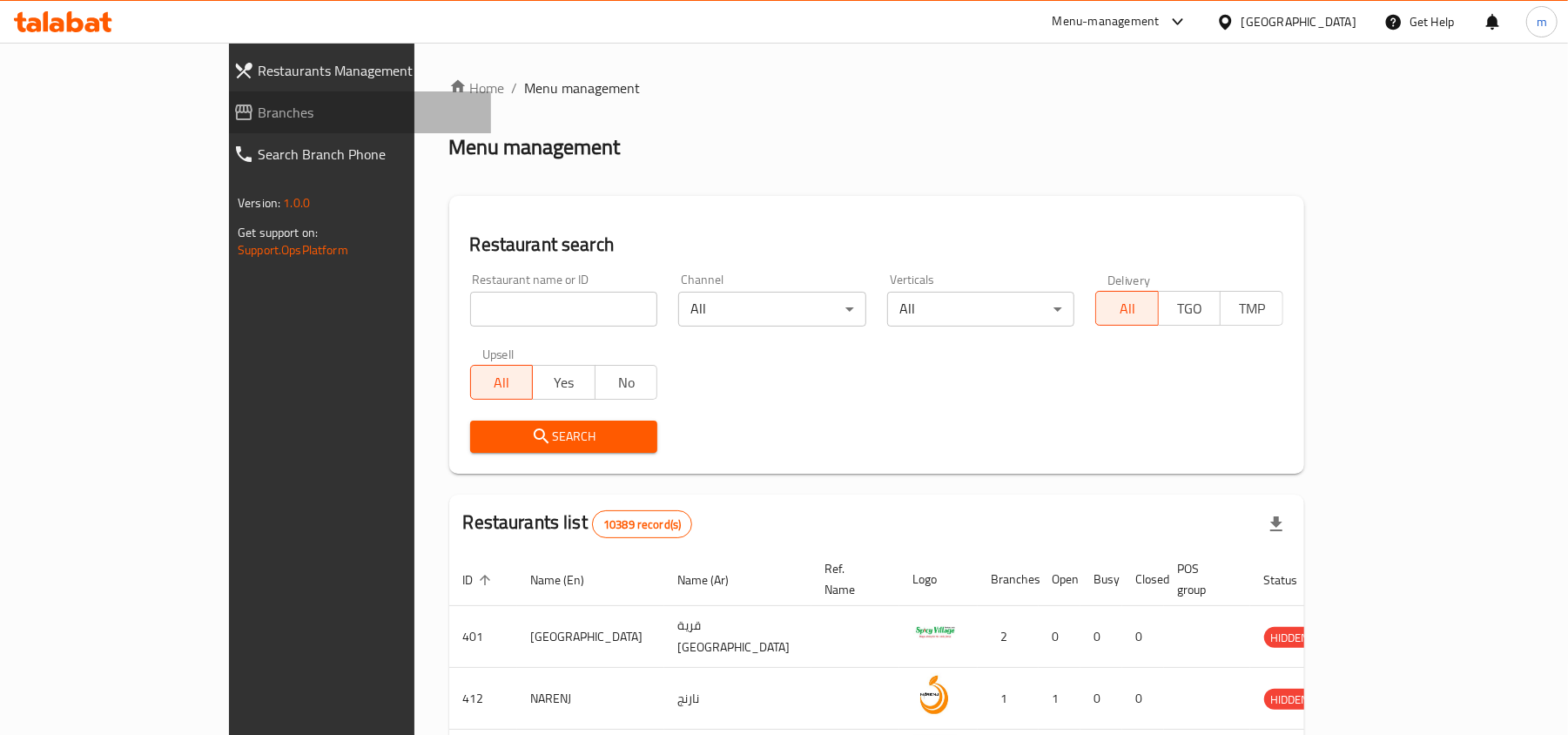
click at [258, 105] on span "Branches" at bounding box center [368, 113] width 220 height 21
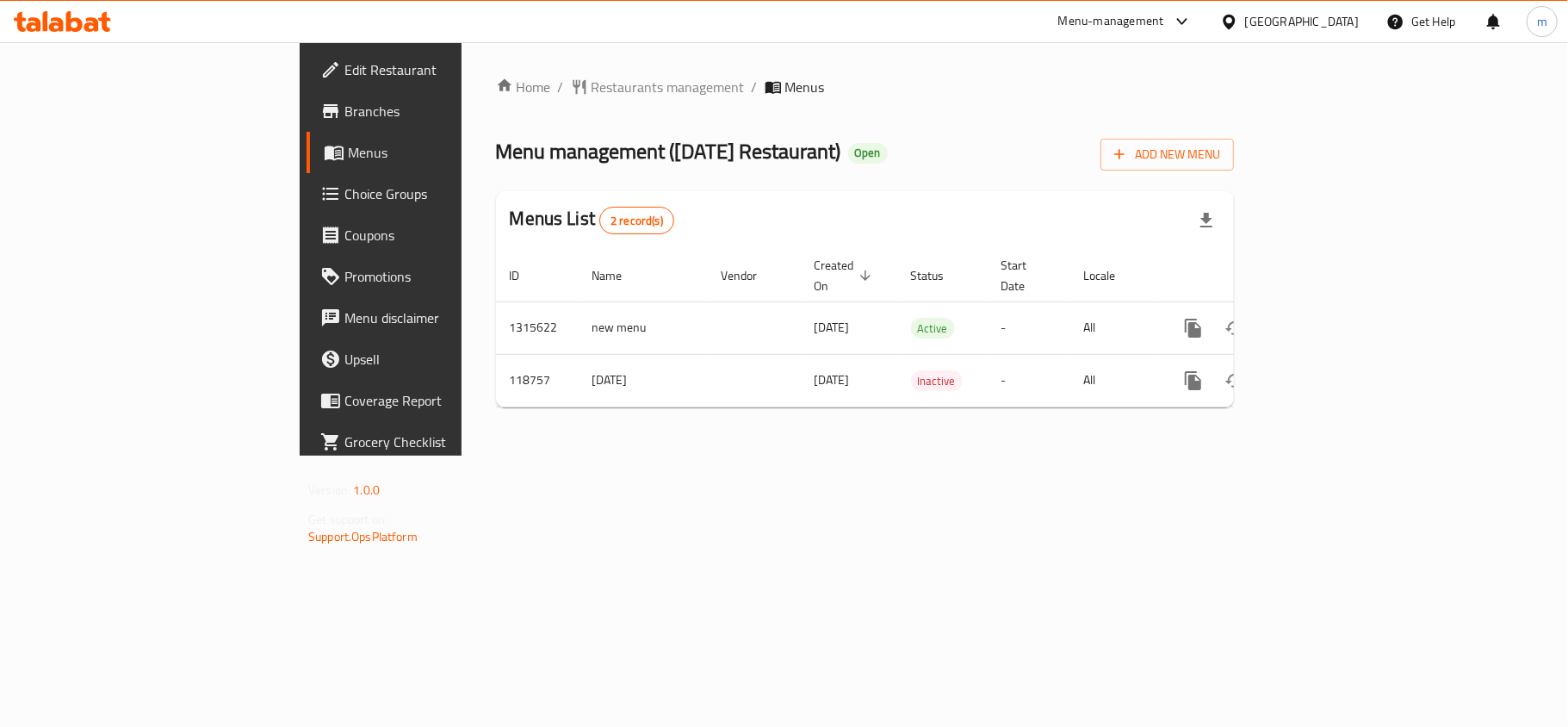
click at [60, 20] on icon at bounding box center [57, 25] width 15 height 15
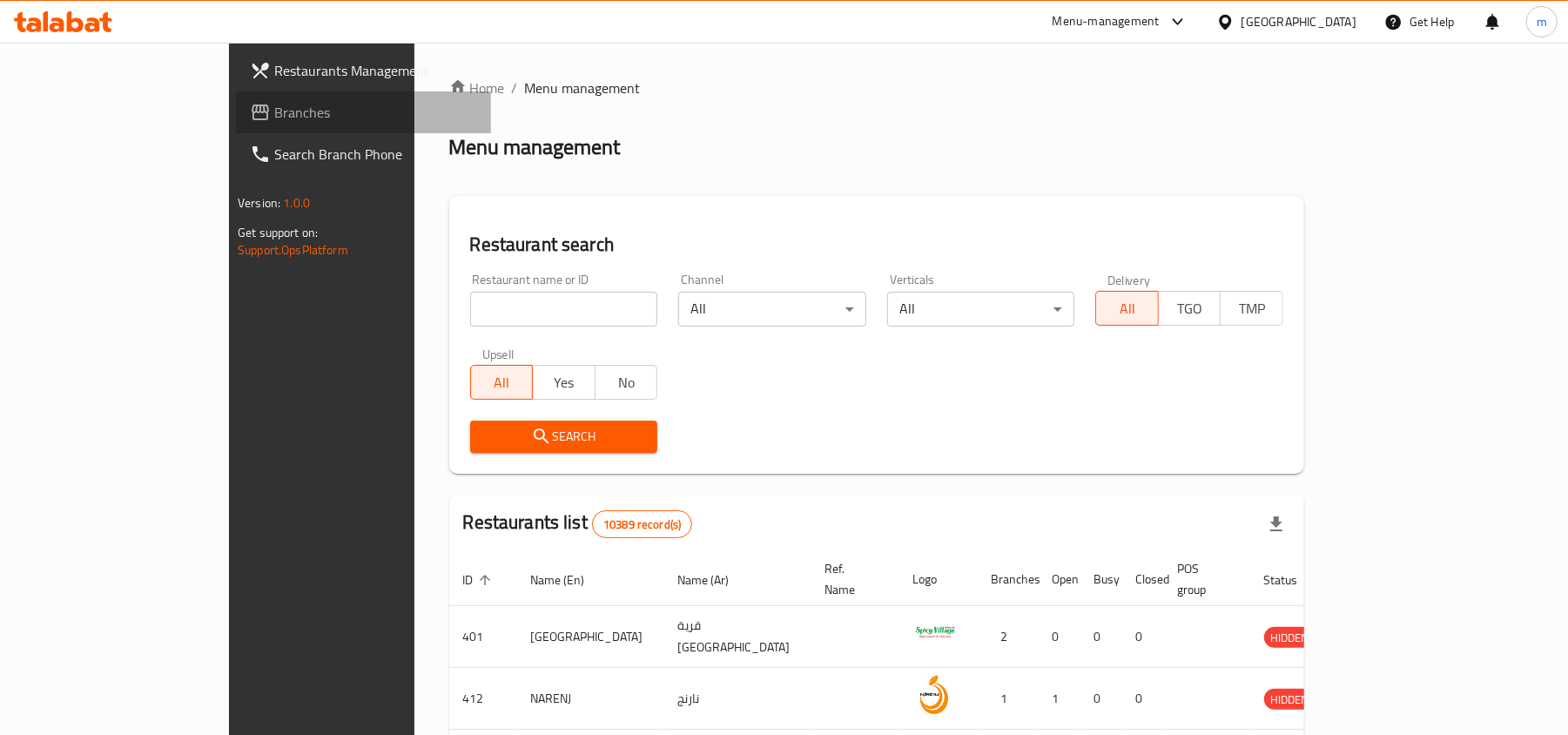
click at [274, 116] on span "Branches" at bounding box center [375, 113] width 203 height 21
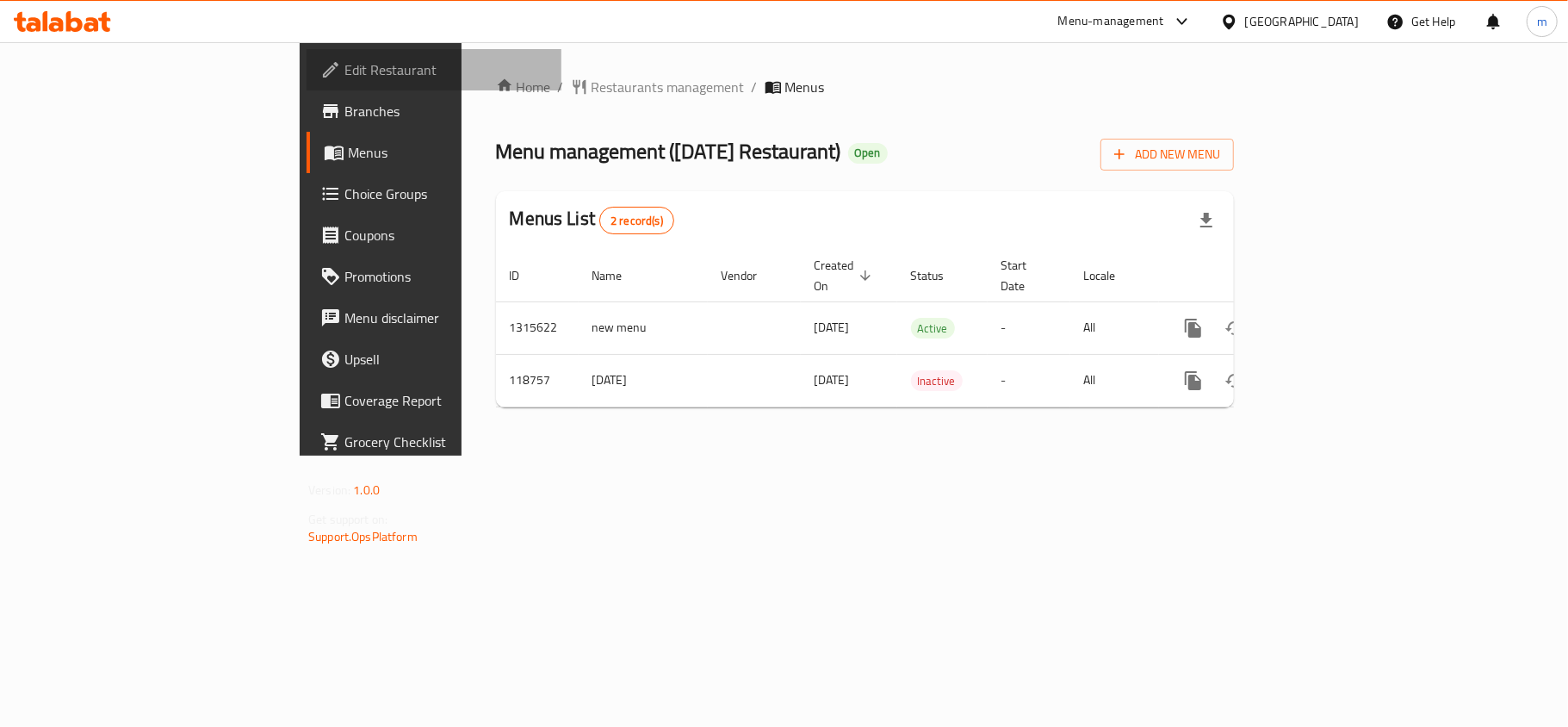
click at [344, 63] on span "Edit Restaurant" at bounding box center [446, 70] width 203 height 20
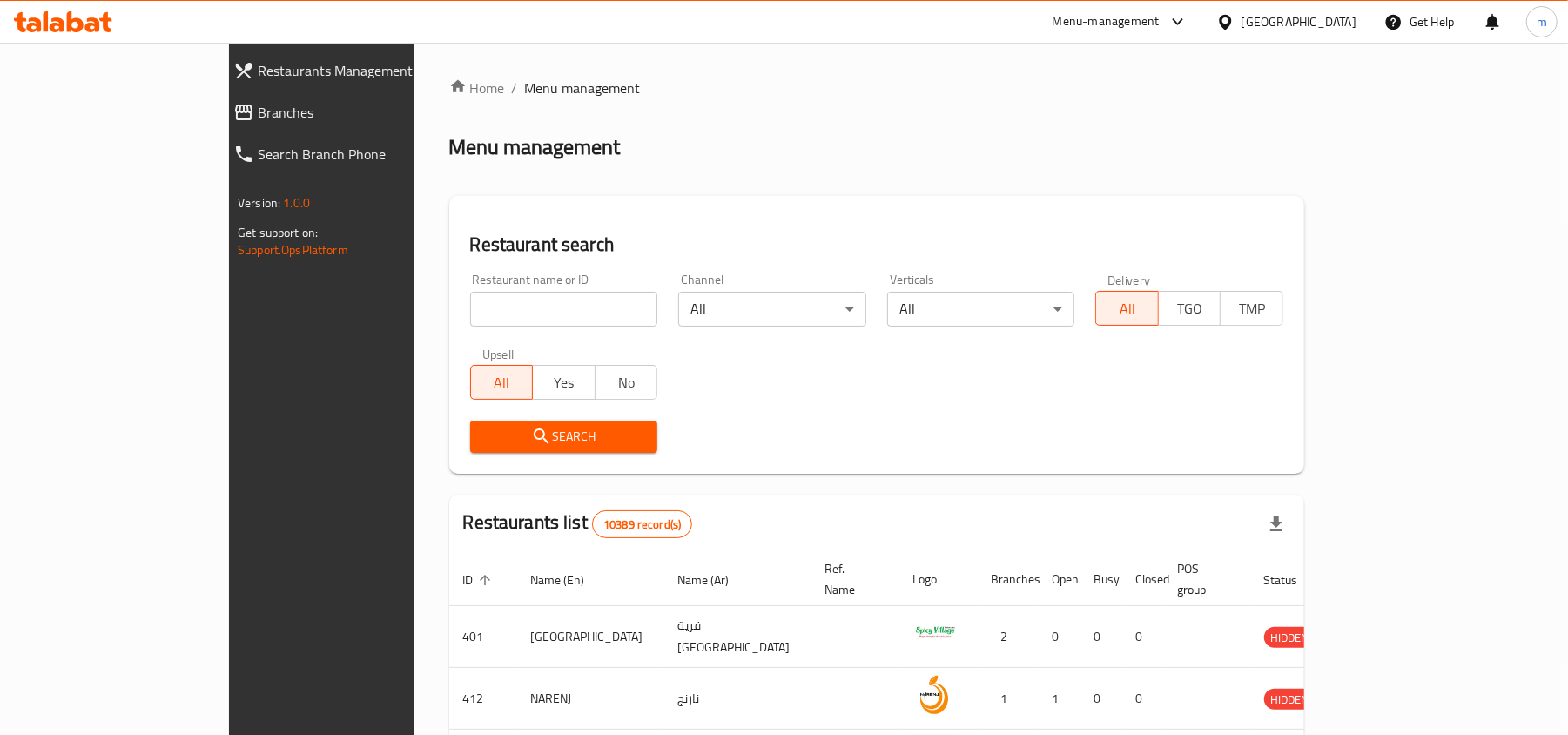
click at [258, 106] on span "Branches" at bounding box center [368, 113] width 220 height 21
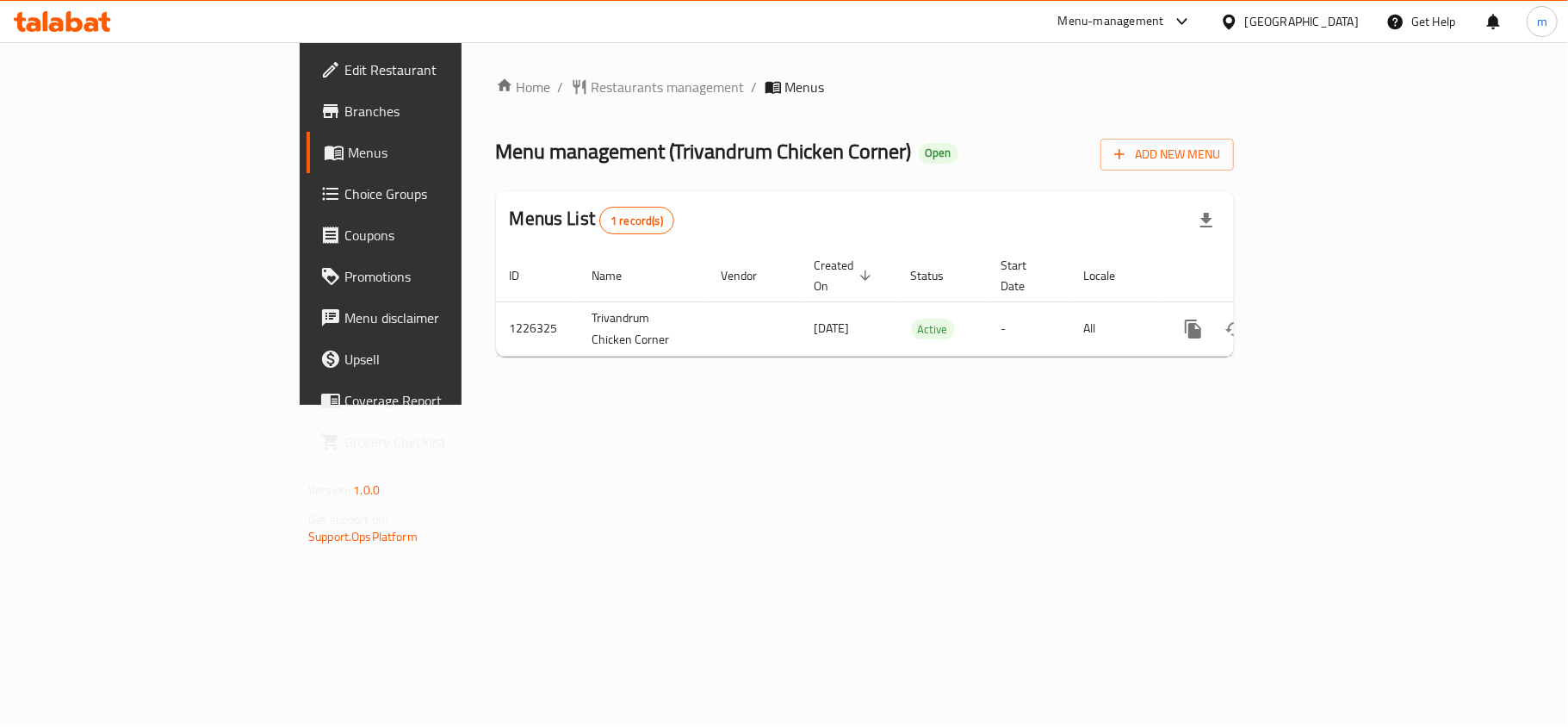
click at [344, 59] on span "Edit Restaurant" at bounding box center [446, 70] width 203 height 20
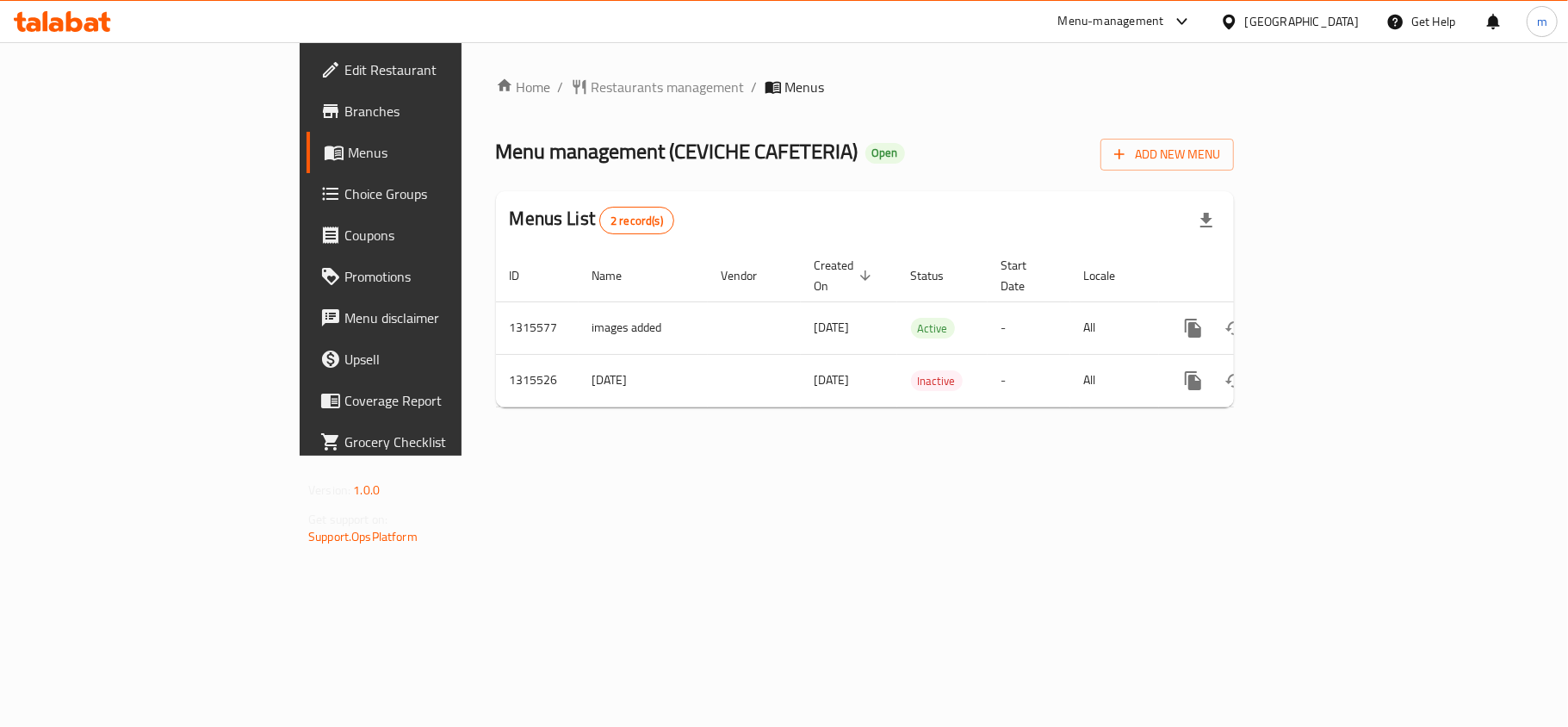
click at [344, 77] on span "Edit Restaurant" at bounding box center [446, 70] width 203 height 20
